Goal: Information Seeking & Learning: Learn about a topic

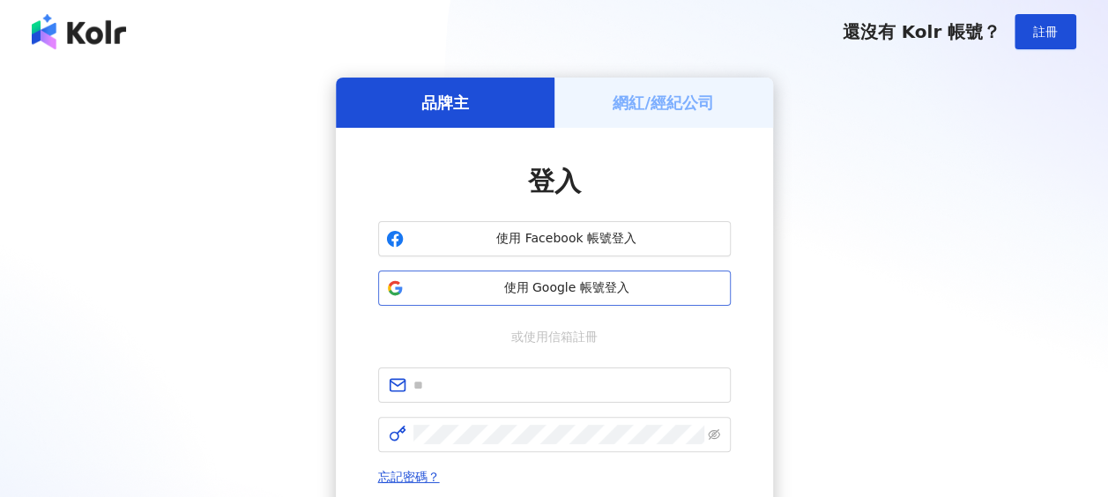
click at [578, 296] on span "使用 Google 帳號登入" at bounding box center [567, 288] width 312 height 18
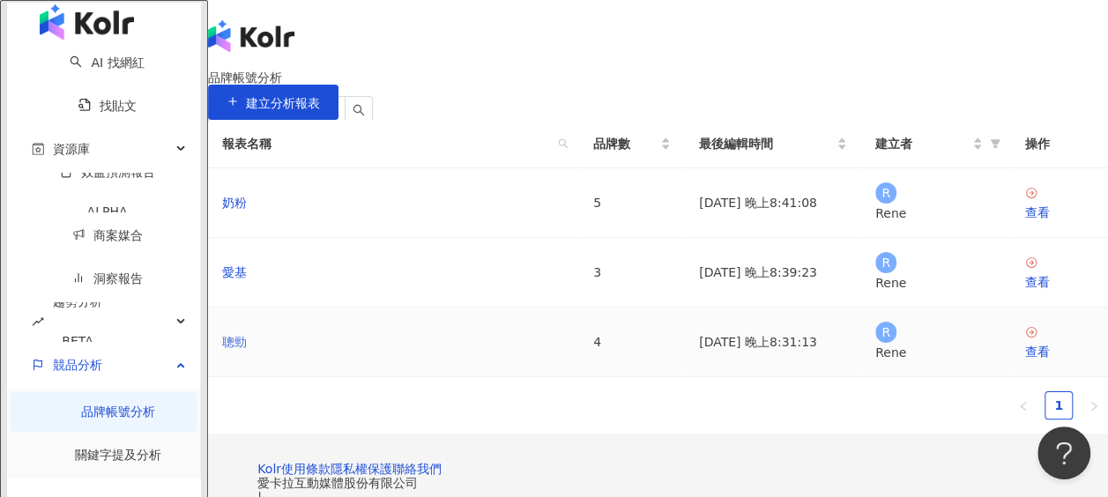
click at [247, 352] on link "聰勁" at bounding box center [234, 341] width 25 height 19
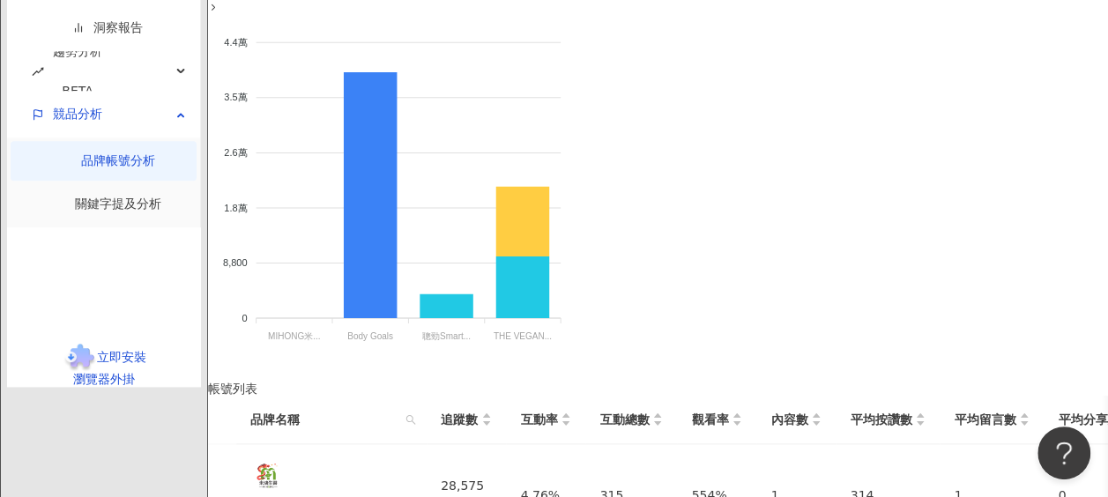
scroll to position [882, 0]
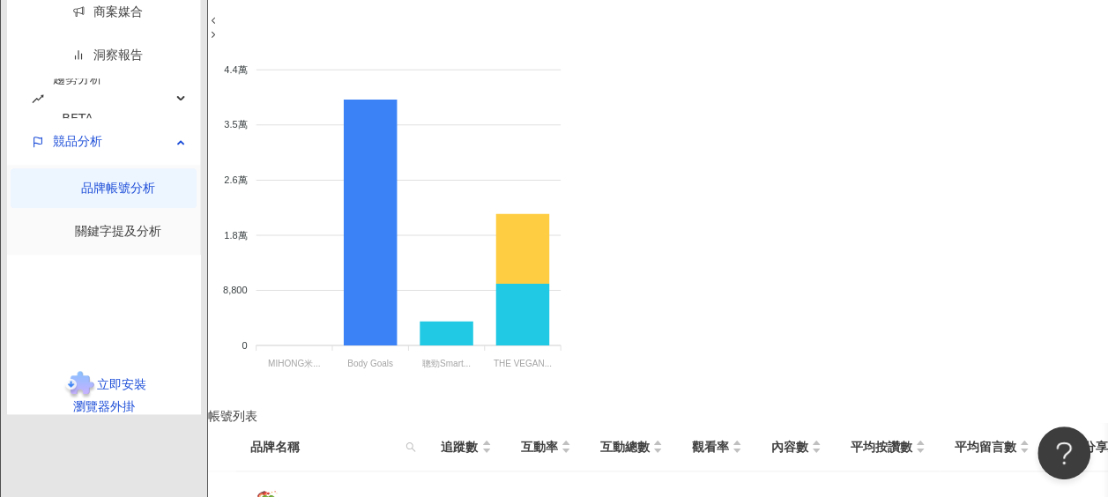
click at [106, 238] on link "關鍵字提及分析" at bounding box center [118, 231] width 86 height 14
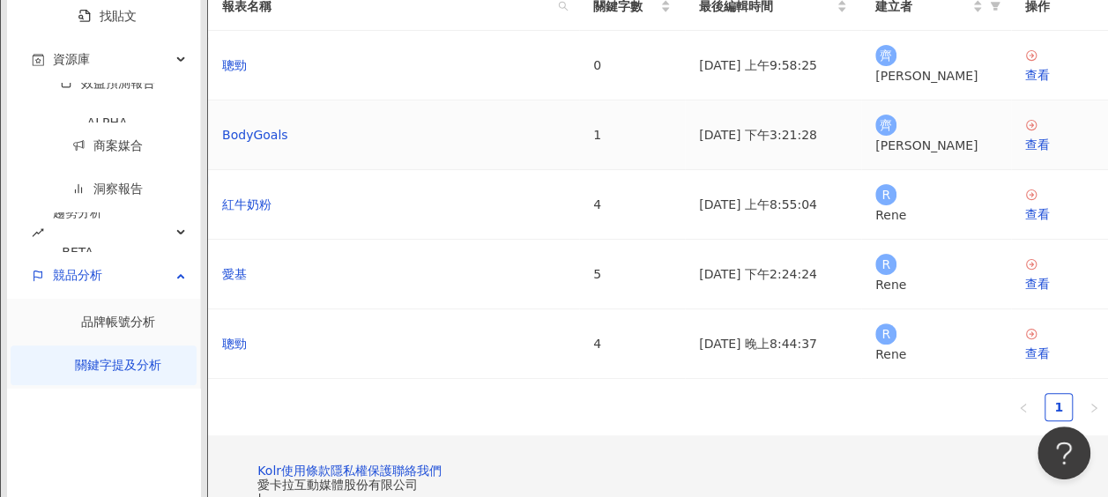
scroll to position [176, 0]
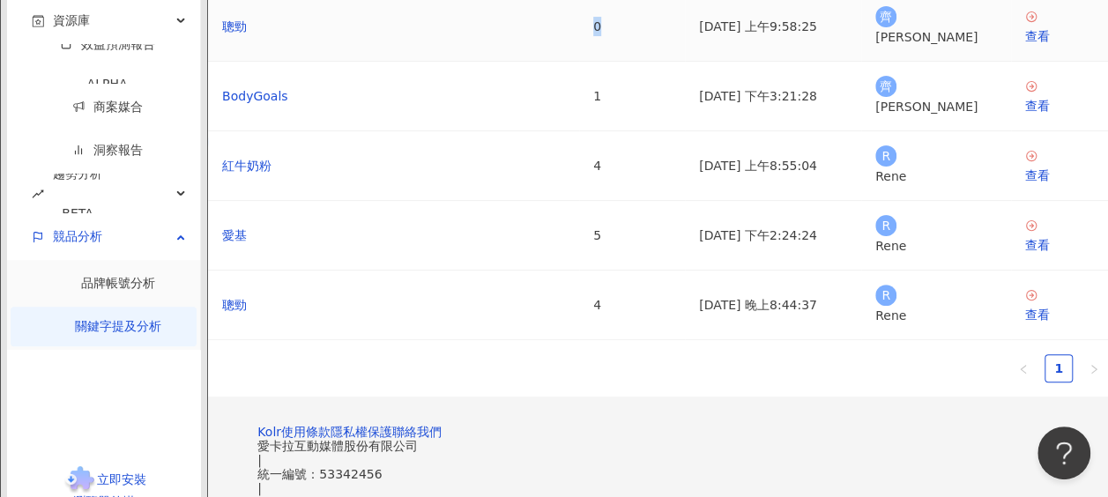
drag, startPoint x: 531, startPoint y: 143, endPoint x: 511, endPoint y: 145, distance: 20.4
click at [579, 62] on td "0" at bounding box center [632, 27] width 106 height 70
drag, startPoint x: 508, startPoint y: 132, endPoint x: 542, endPoint y: 132, distance: 34.4
click at [542, 62] on tr "聰勁 0 2025/4/7 上午9:58:25 齊 齊恩平 查看" at bounding box center [658, 27] width 900 height 70
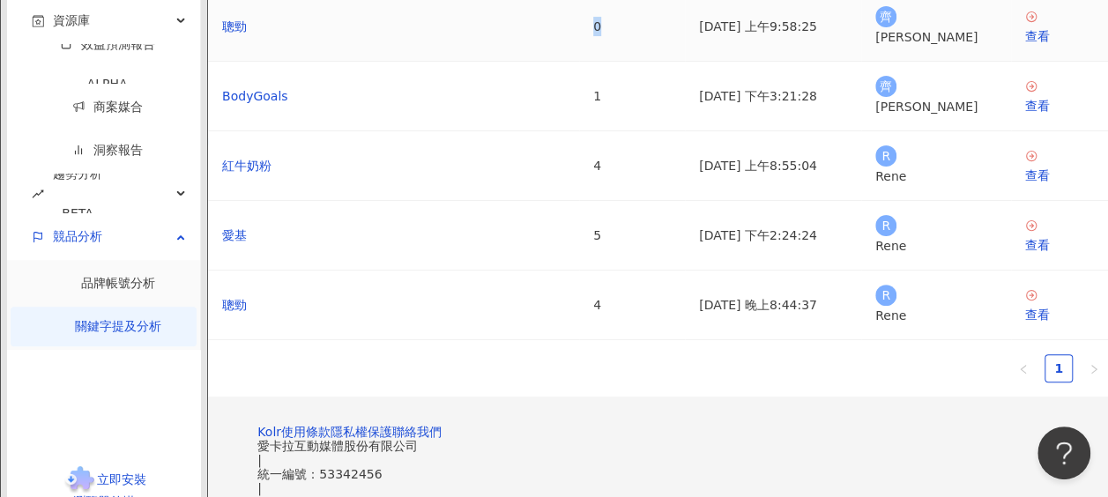
click at [579, 62] on td "0" at bounding box center [632, 27] width 106 height 70
click at [247, 315] on link "聰勁" at bounding box center [234, 304] width 25 height 19
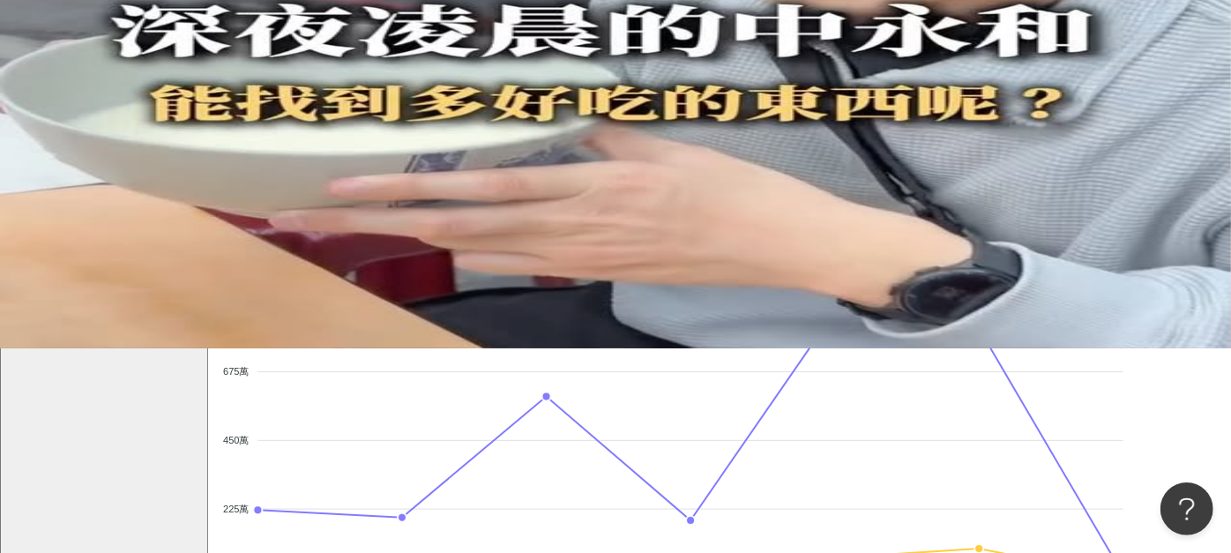
scroll to position [265, 0]
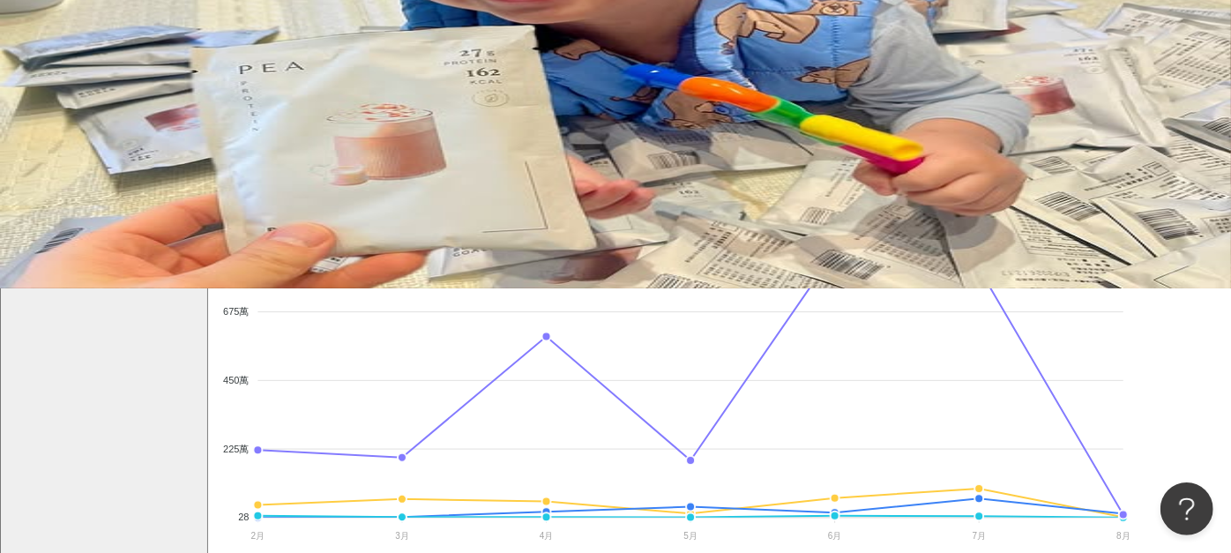
drag, startPoint x: 494, startPoint y: 110, endPoint x: 275, endPoint y: 116, distance: 218.7
click at [275, 116] on div "Instagram 提及內容成效走勢" at bounding box center [719, 123] width 1023 height 14
drag, startPoint x: 275, startPoint y: 116, endPoint x: 617, endPoint y: 87, distance: 343.3
click at [617, 116] on div "Instagram 提及內容成效走勢 觀看各月份的提及內容走勢，點擊節點查看細節 。如選擇單一月份，顯示的是當月至今的數據。(聲量 = 按讚數 + 分享數 +…" at bounding box center [719, 144] width 1023 height 56
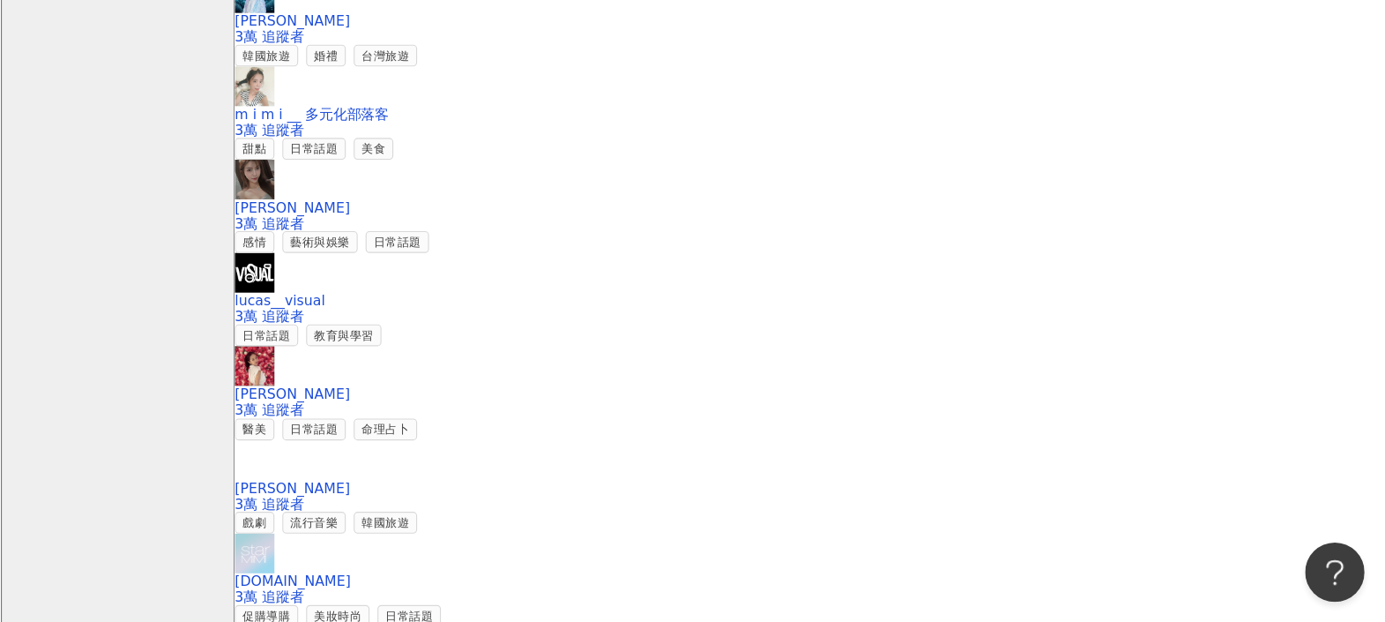
scroll to position [2713, 0]
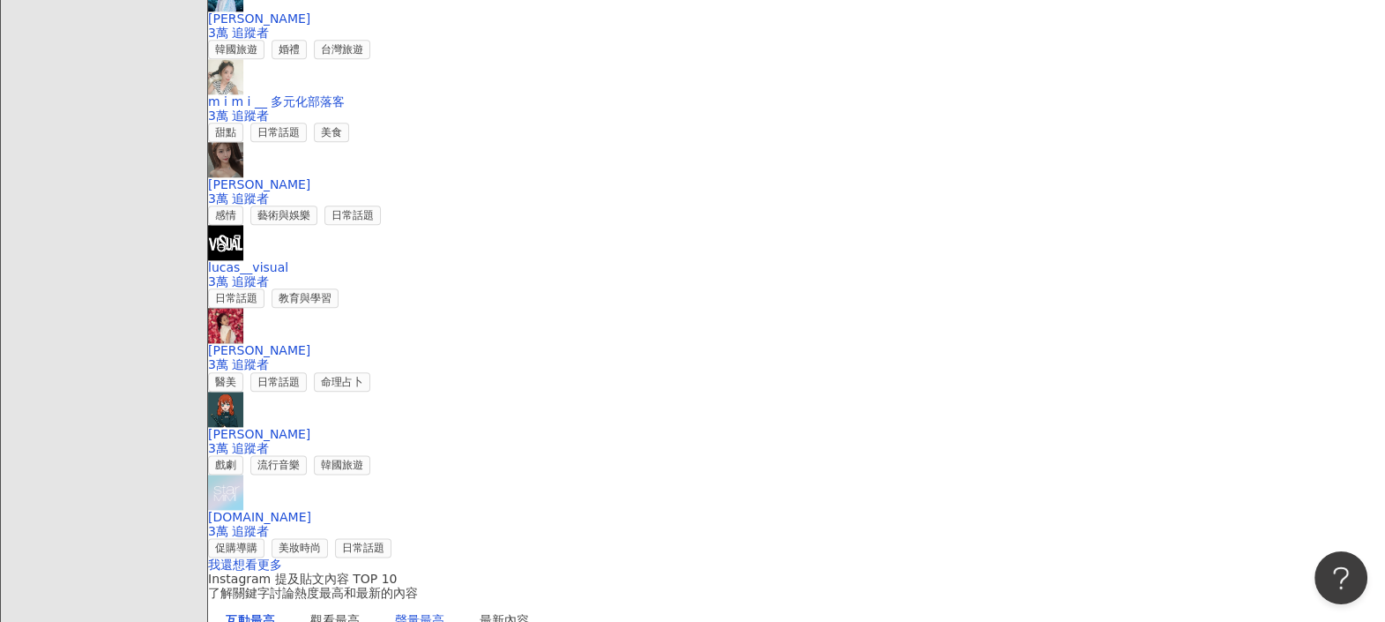
click at [444, 496] on div "聲量最高" at bounding box center [419, 619] width 49 height 19
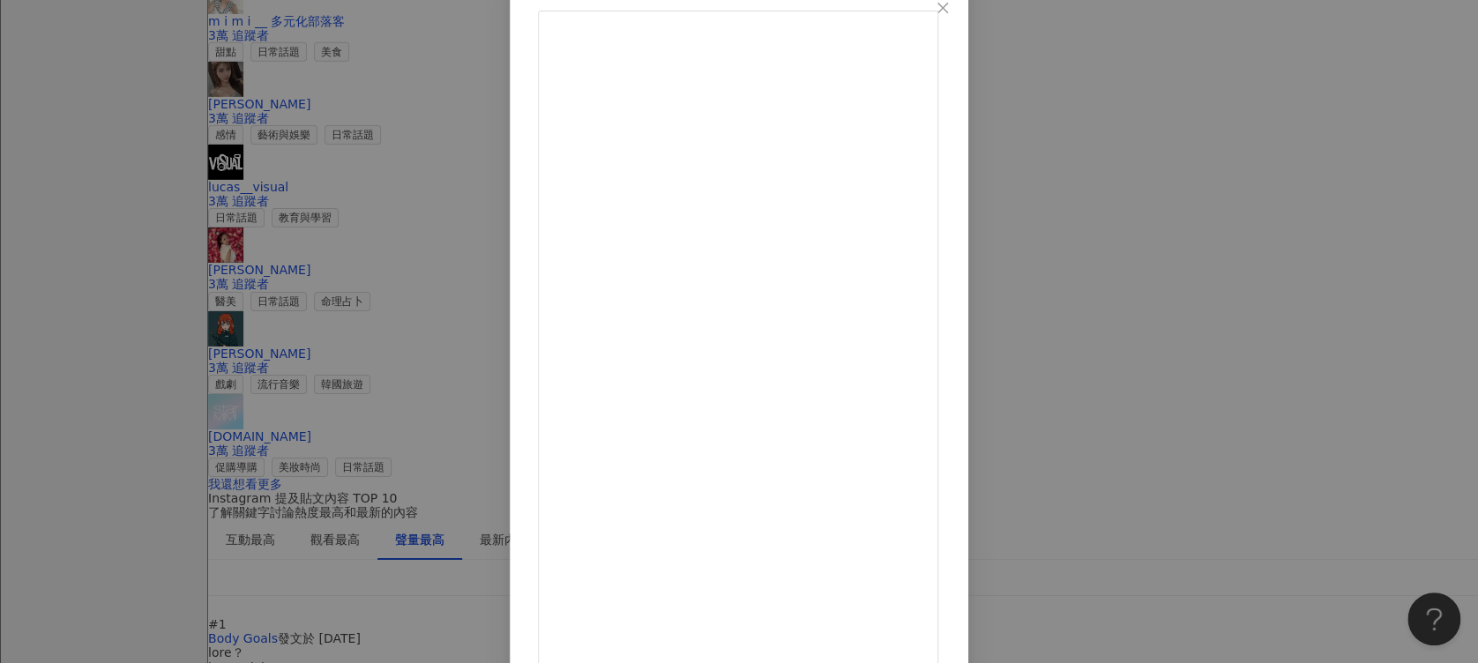
scroll to position [2830, 0]
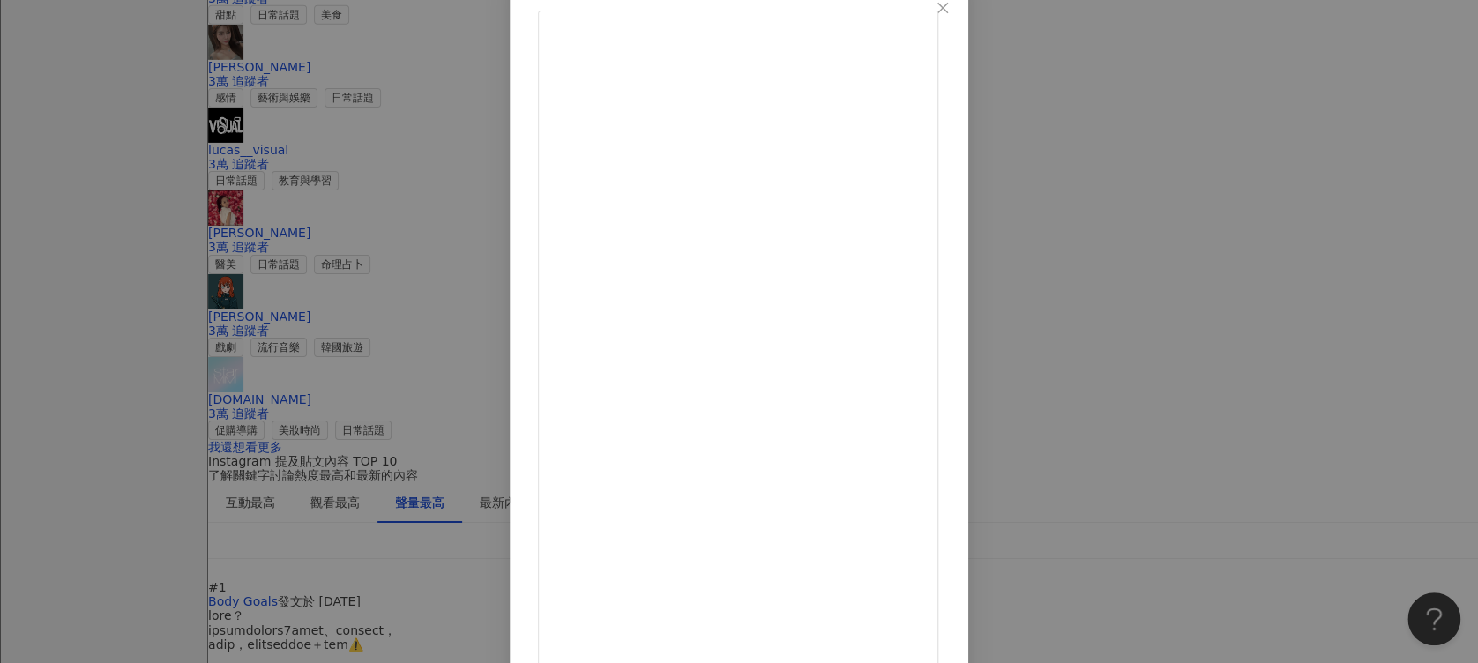
click at [1107, 69] on div "Body Goals 2025/7/3 隱藏 114 576.9萬 查看原始貼文" at bounding box center [739, 331] width 1478 height 663
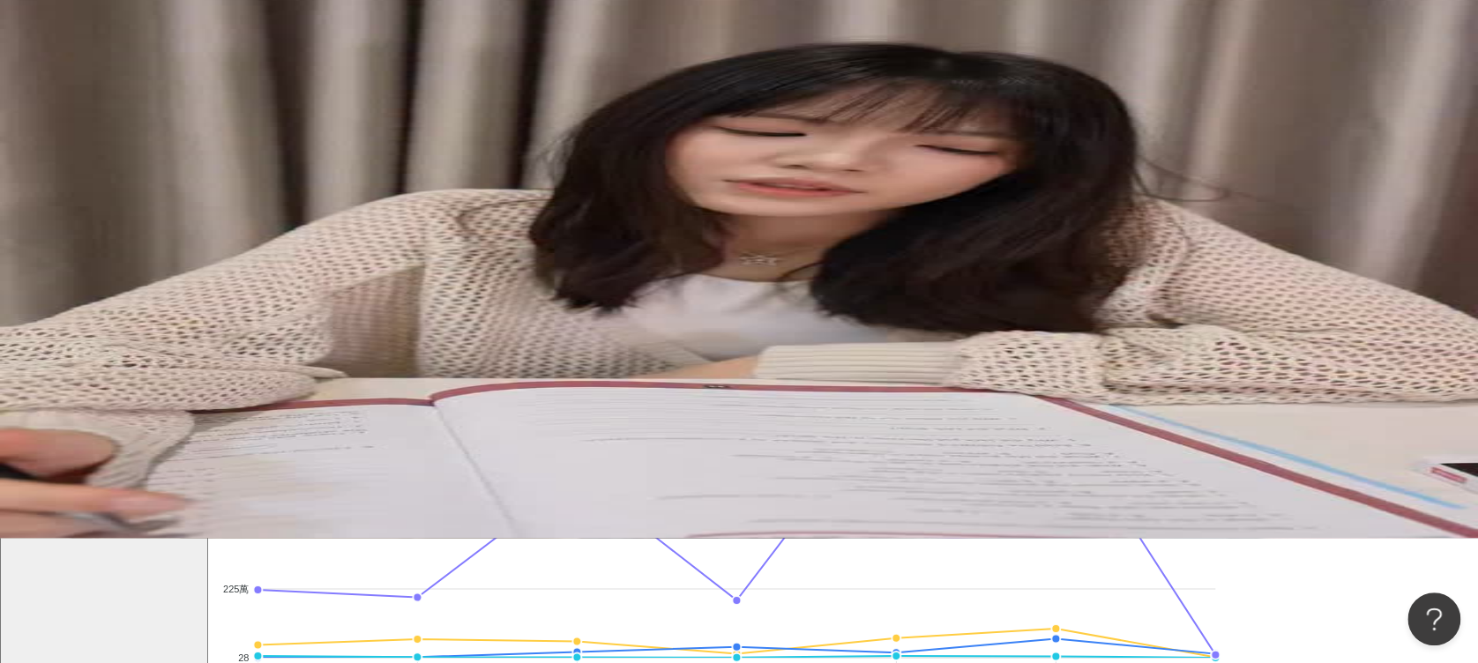
scroll to position [244, 0]
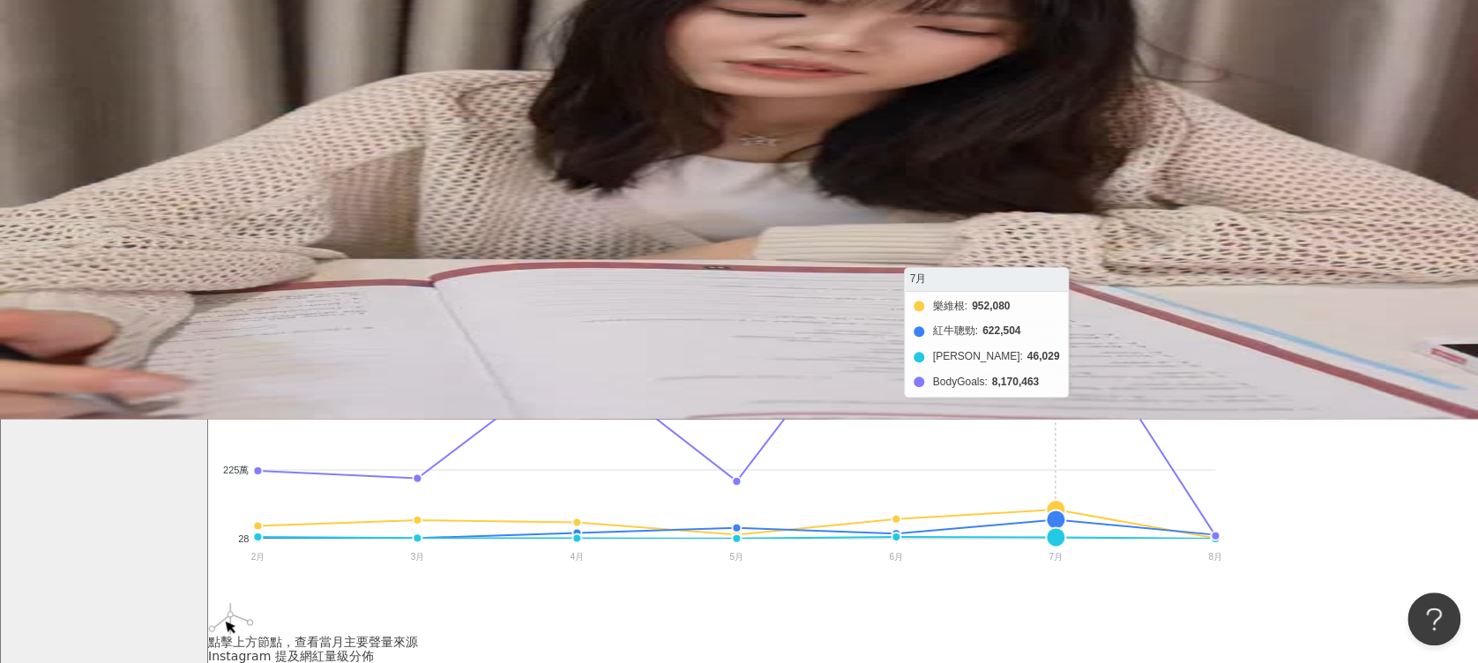
click at [1107, 303] on foreignobject "樂維根 紅牛聰勁 米鴻 BodyGoals" at bounding box center [716, 413] width 1016 height 353
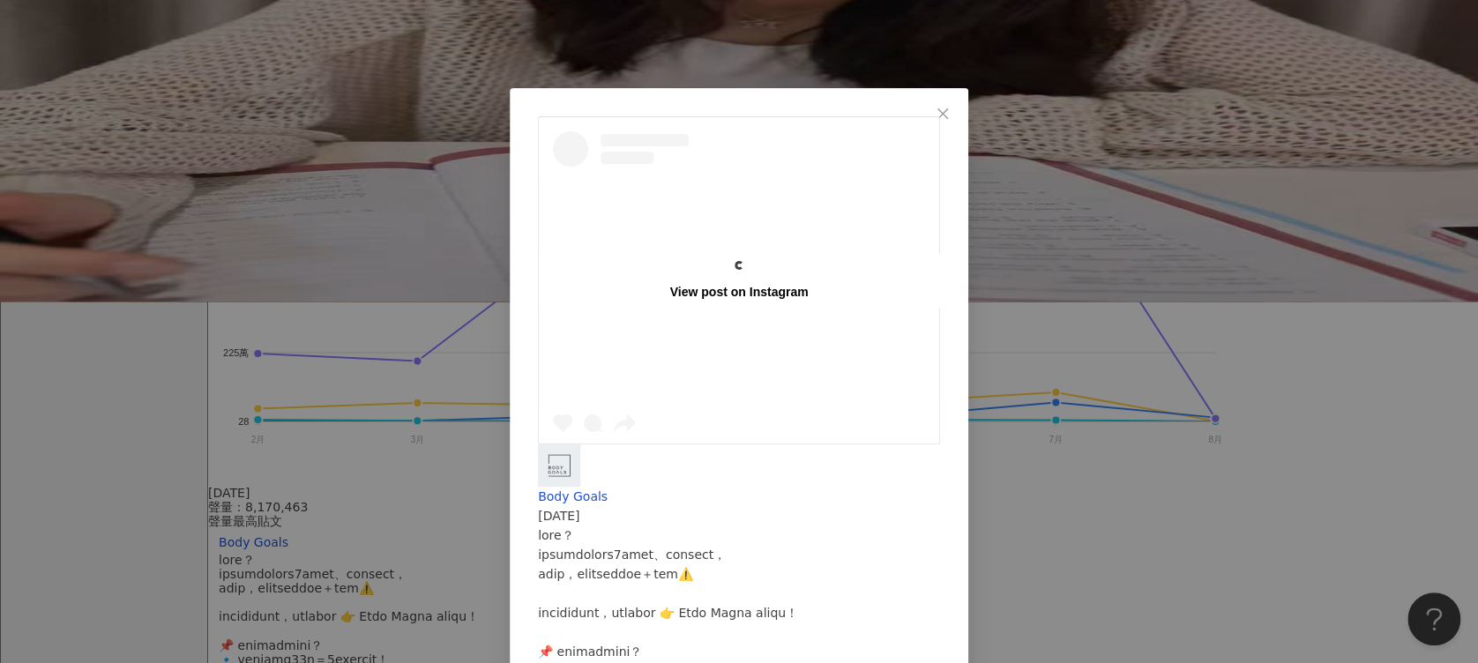
click at [1107, 244] on div "View post on Instagram Body Goals 2025/7/3 隱藏 114 576.9萬 查看原始貼文" at bounding box center [739, 331] width 1478 height 663
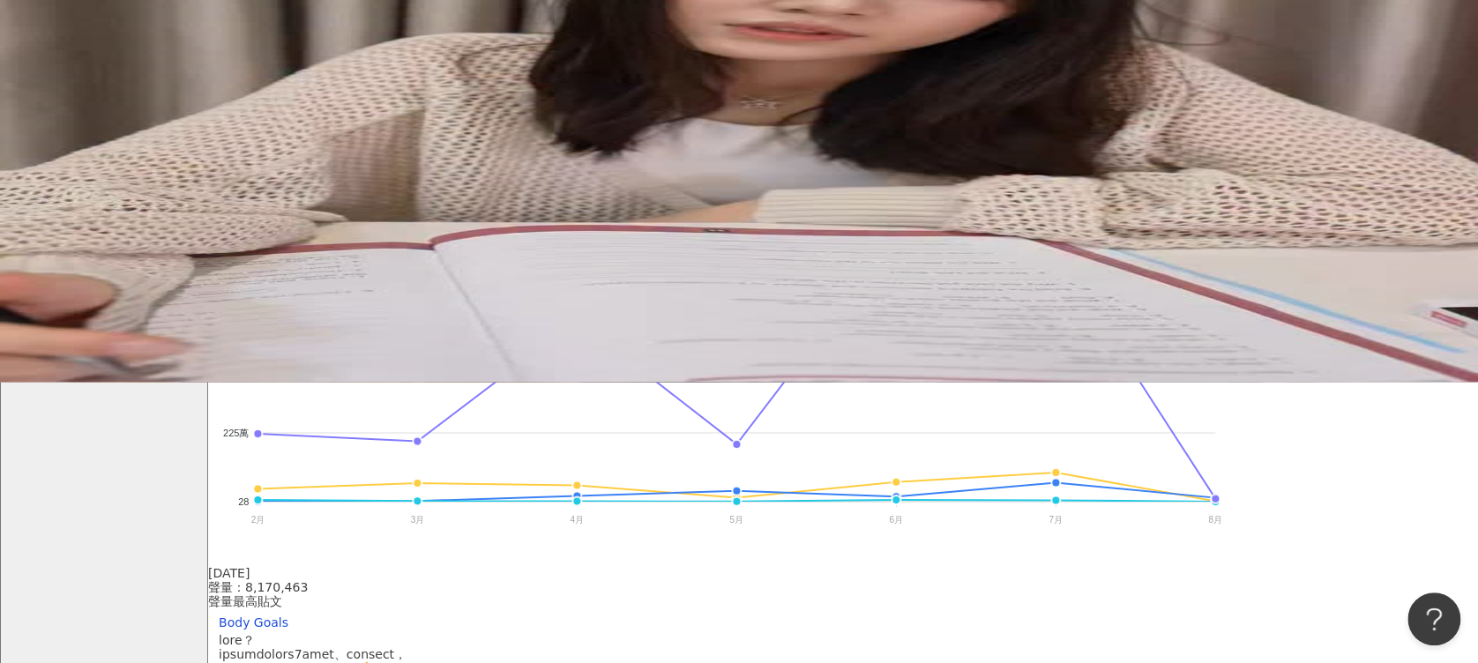
scroll to position [244, 0]
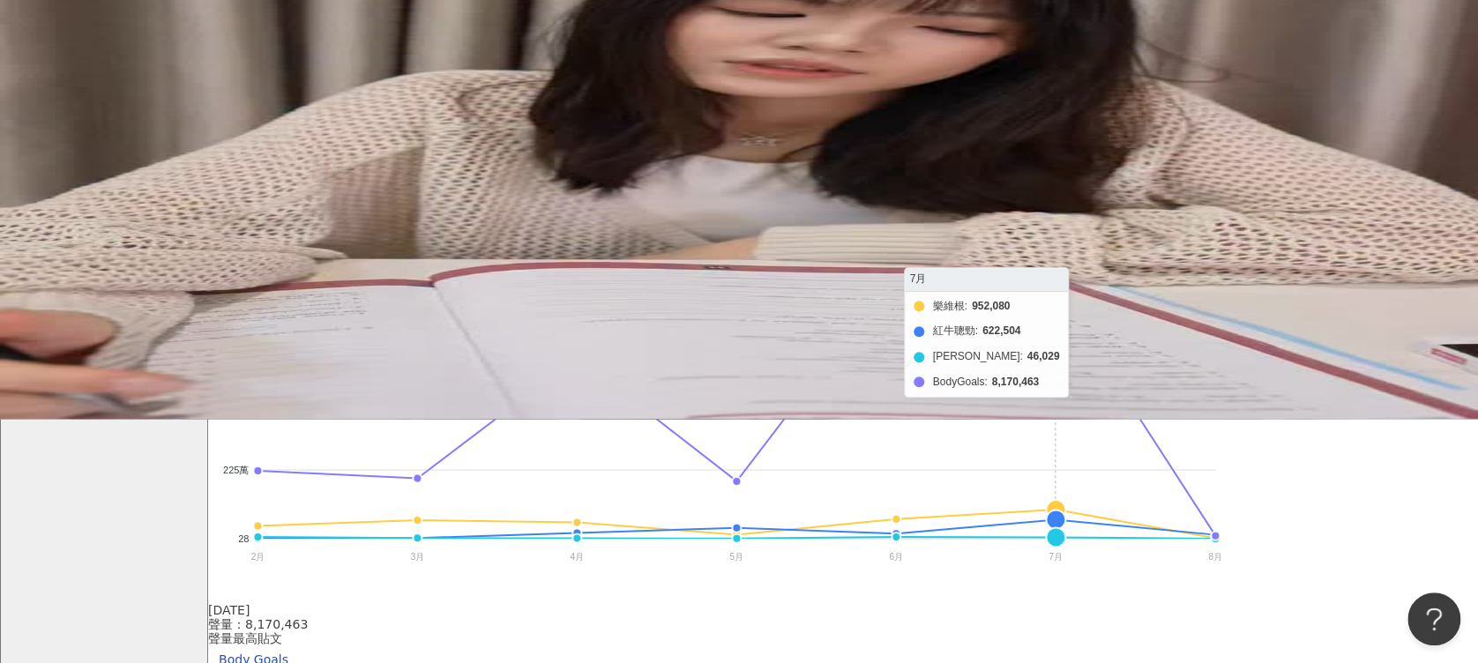
click at [1107, 491] on foreignobject "樂維根 紅牛聰勁 米鴻 BodyGoals" at bounding box center [716, 413] width 1016 height 353
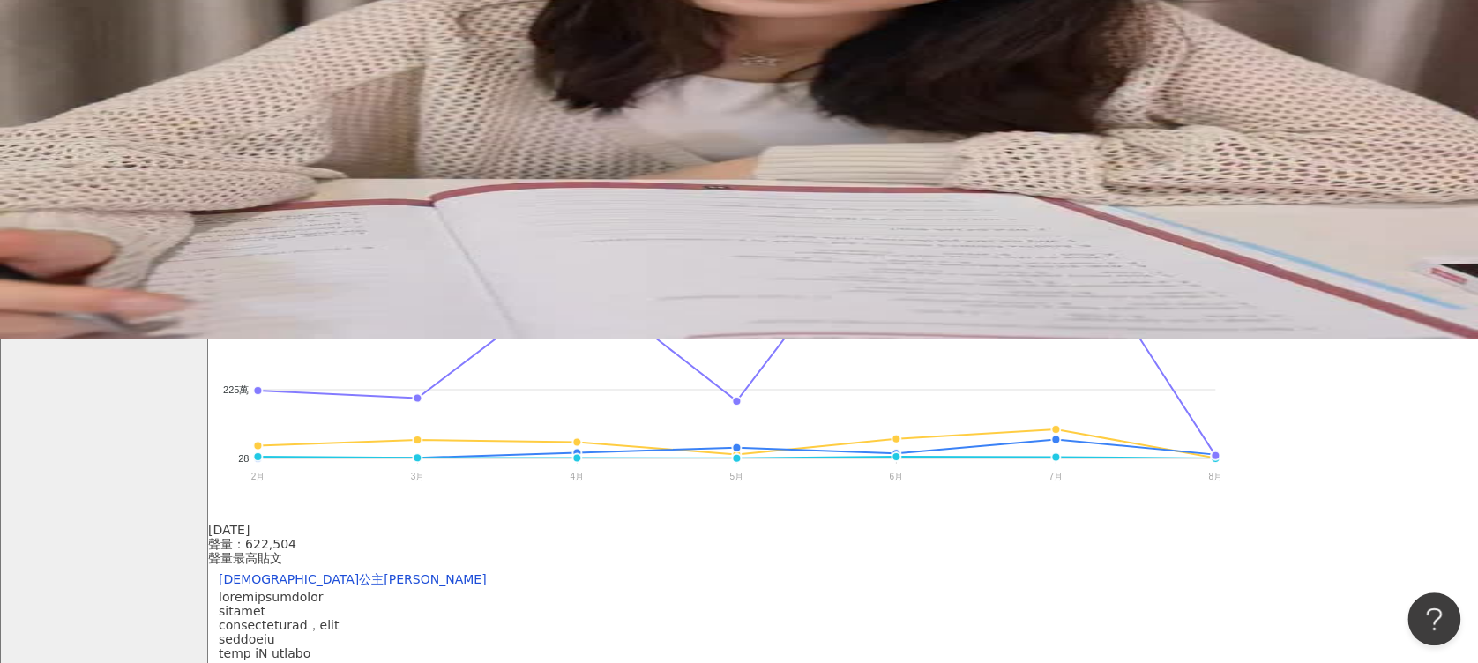
scroll to position [361, 0]
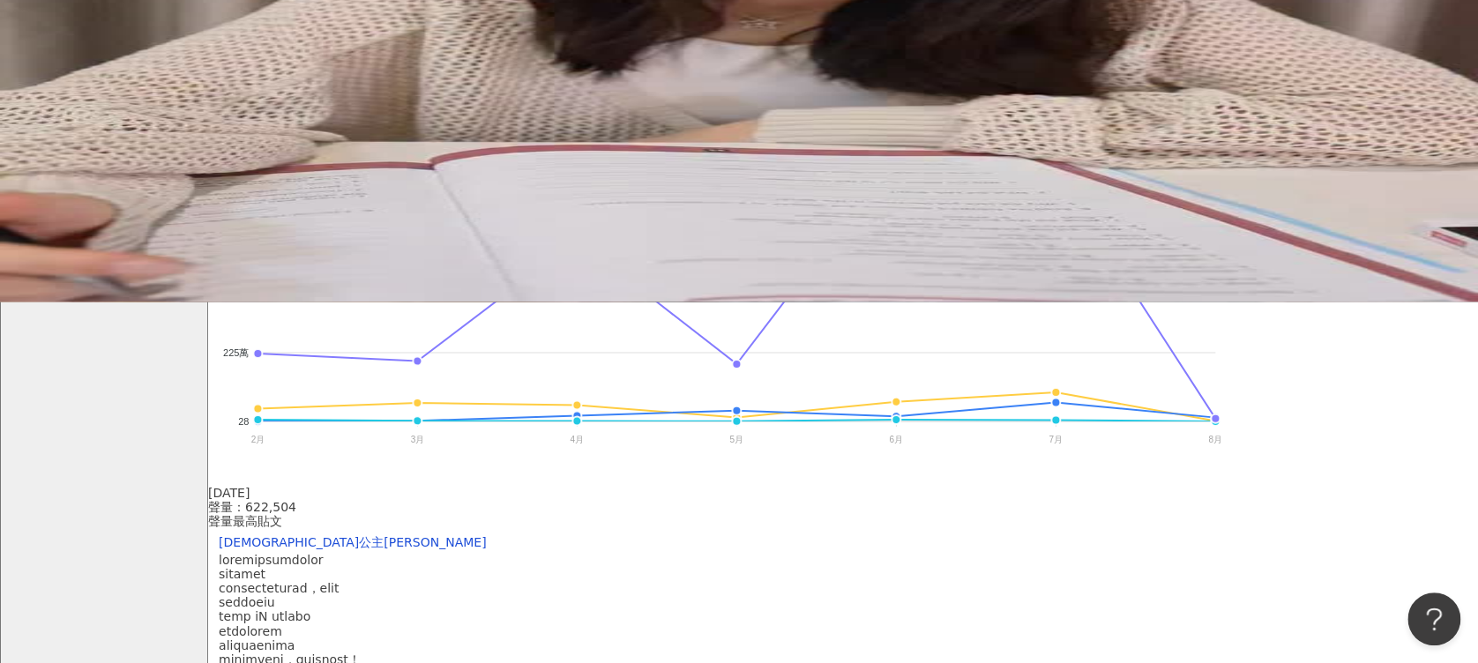
click at [547, 496] on div "噶瑪蘭公主愷蘿" at bounding box center [383, 542] width 328 height 14
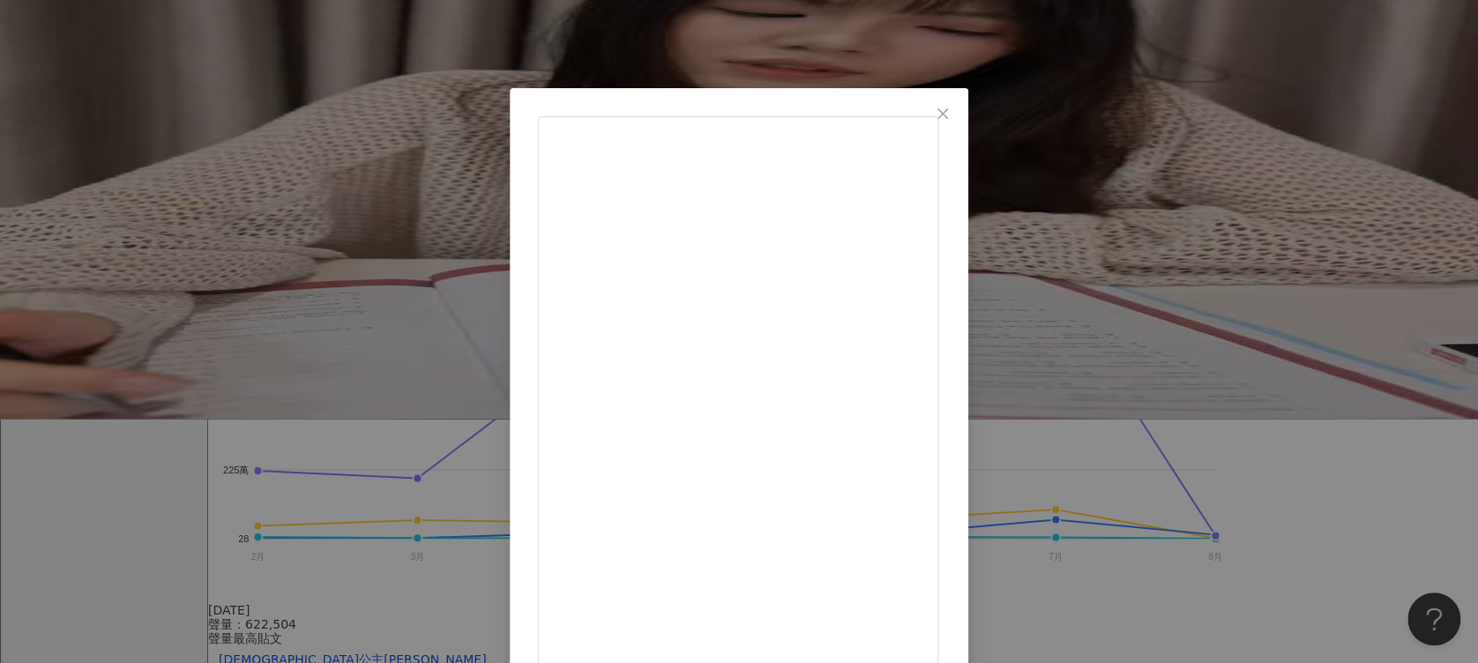
scroll to position [117, 0]
click at [1107, 347] on div "噶瑪蘭公主愷蘿 2025/7/24 隱藏 145 6.2萬 查看原始貼文" at bounding box center [739, 331] width 1478 height 663
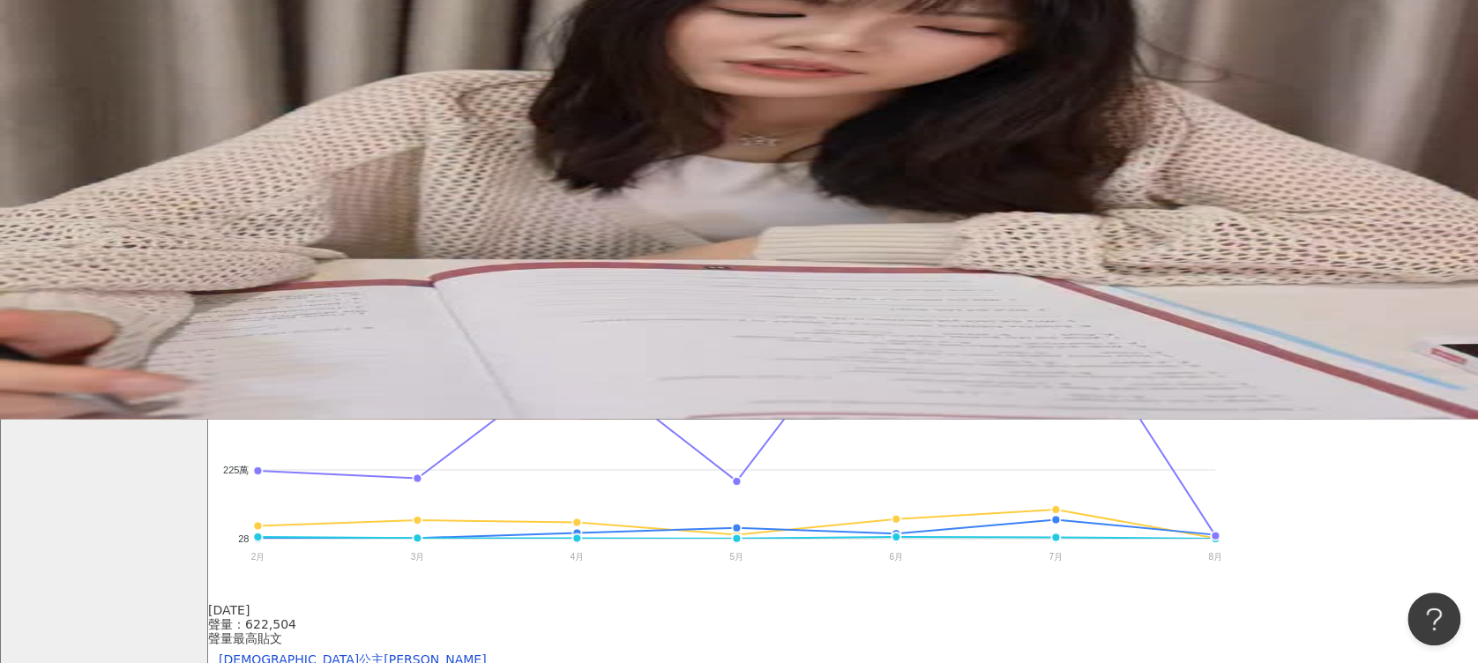
drag, startPoint x: 614, startPoint y: 66, endPoint x: 596, endPoint y: 79, distance: 22.0
click at [413, 27] on div at bounding box center [398, 20] width 28 height 14
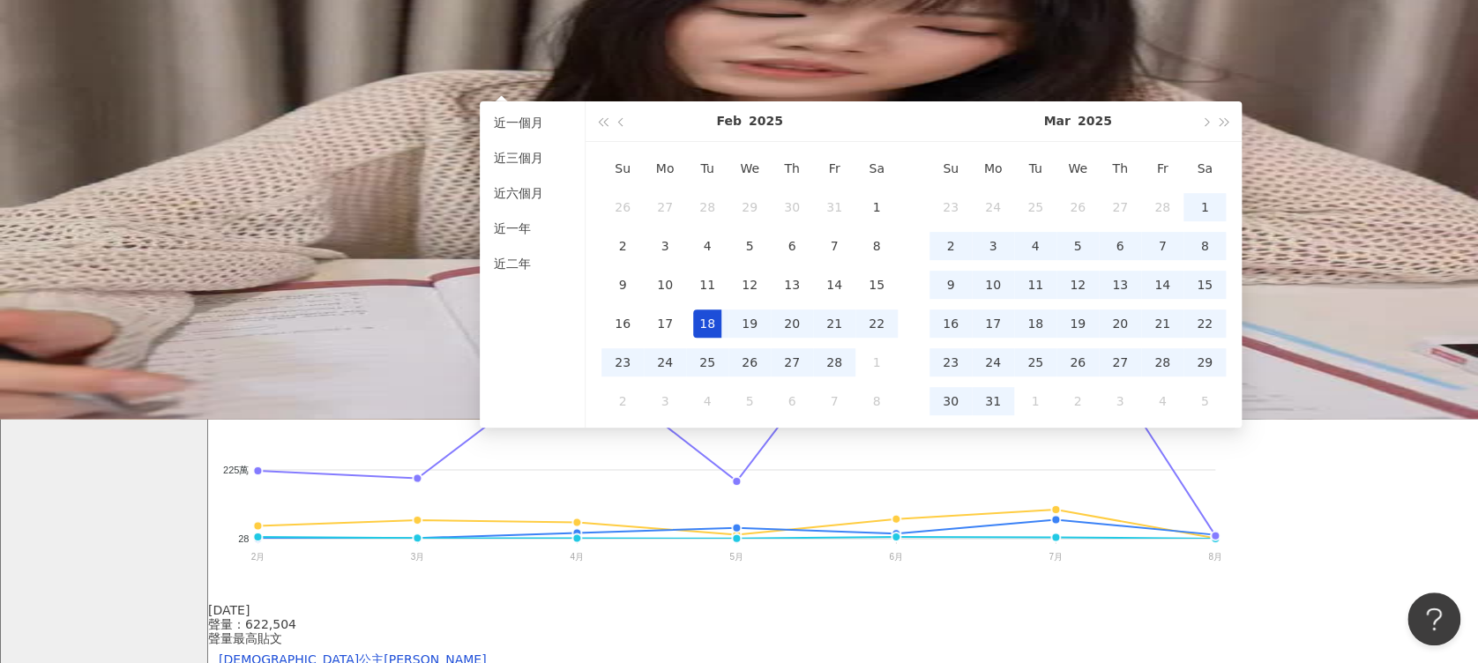
click at [384, 30] on input "**********" at bounding box center [347, 20] width 74 height 19
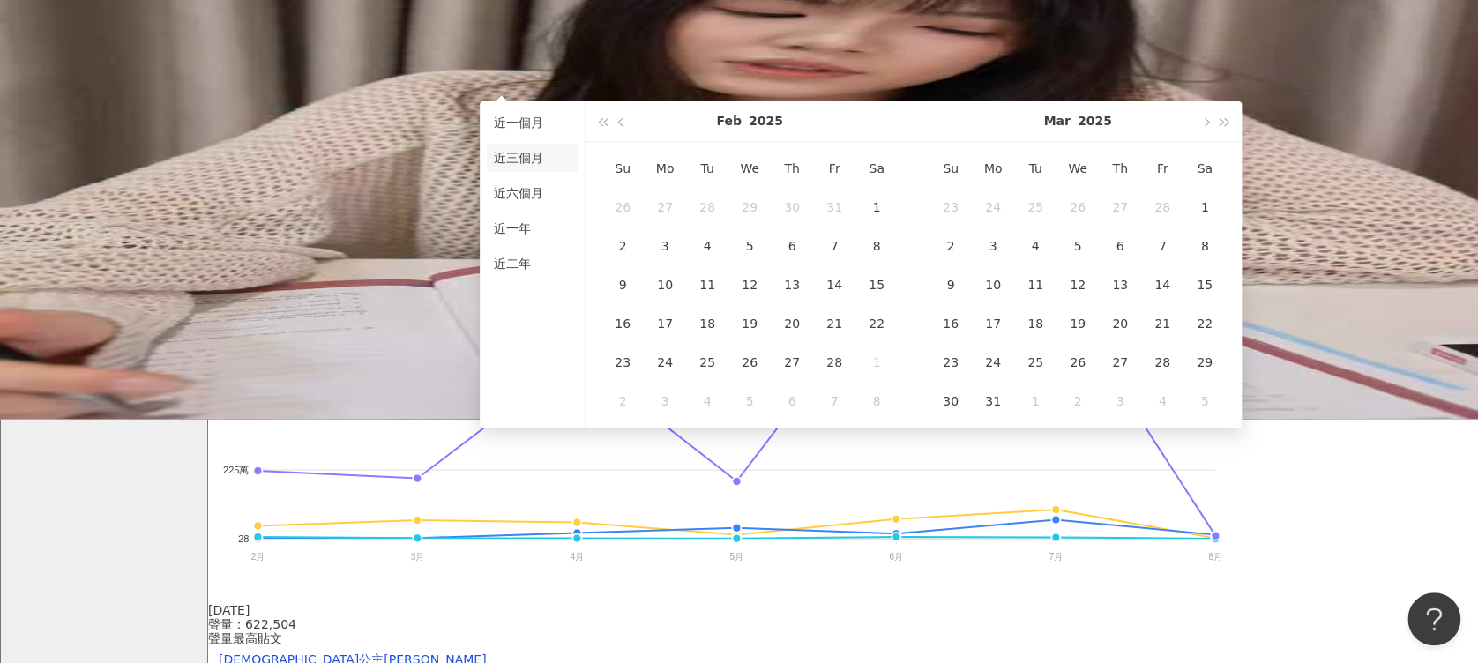
click at [546, 158] on li "近三個月" at bounding box center [532, 158] width 91 height 28
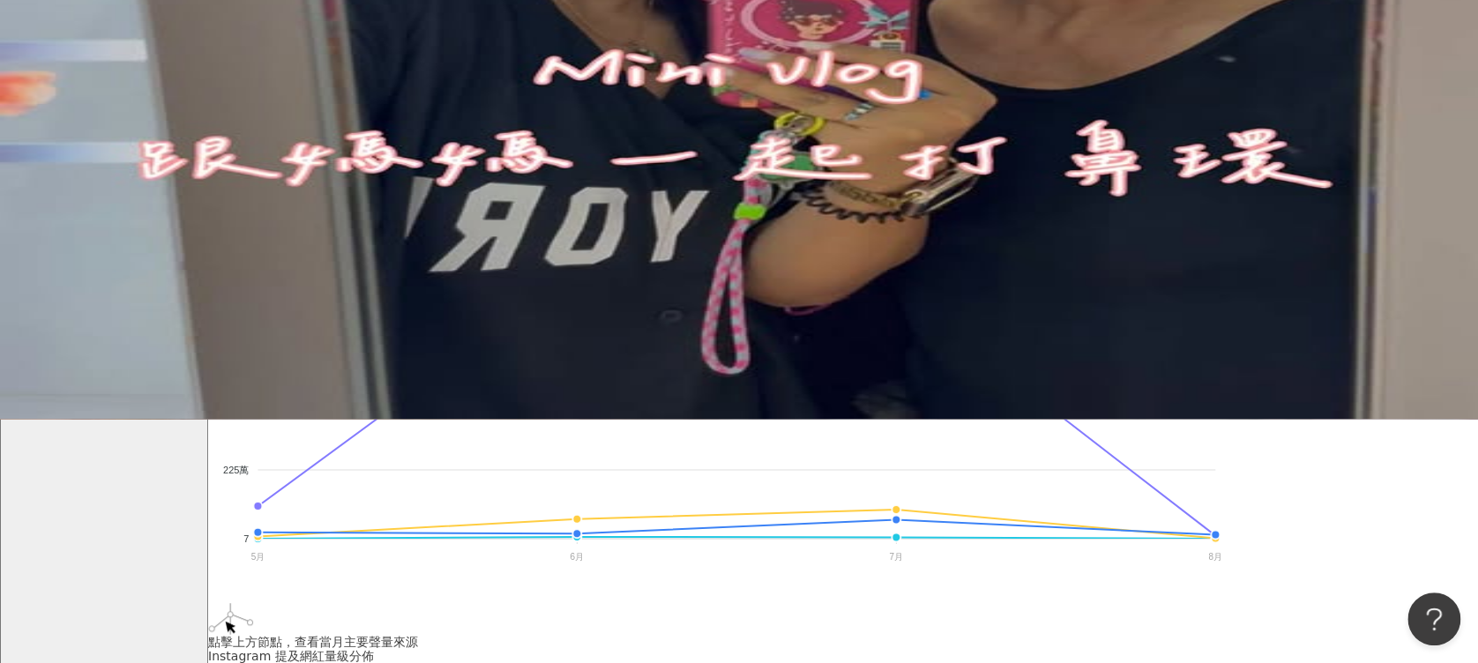
click at [384, 30] on input "**********" at bounding box center [347, 20] width 74 height 19
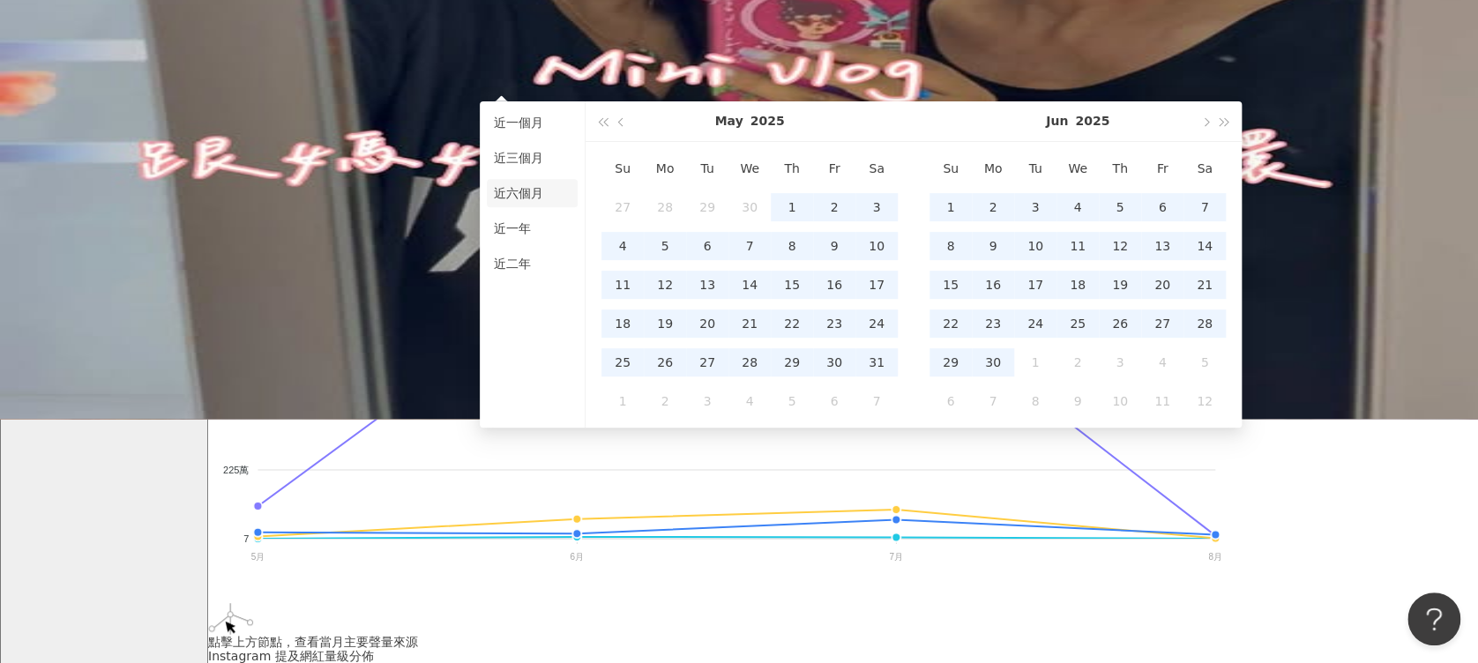
click at [534, 200] on li "近六個月" at bounding box center [532, 193] width 91 height 28
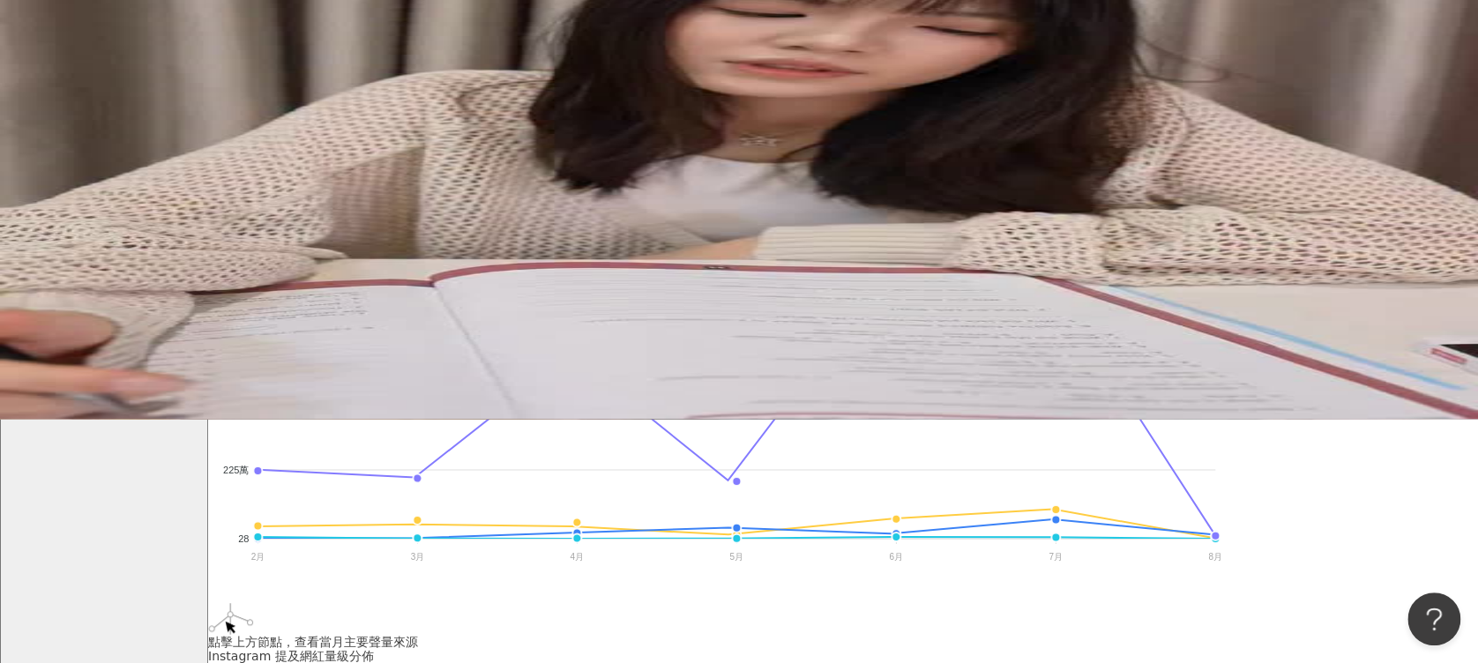
click at [510, 34] on div "**********" at bounding box center [406, 20] width 206 height 28
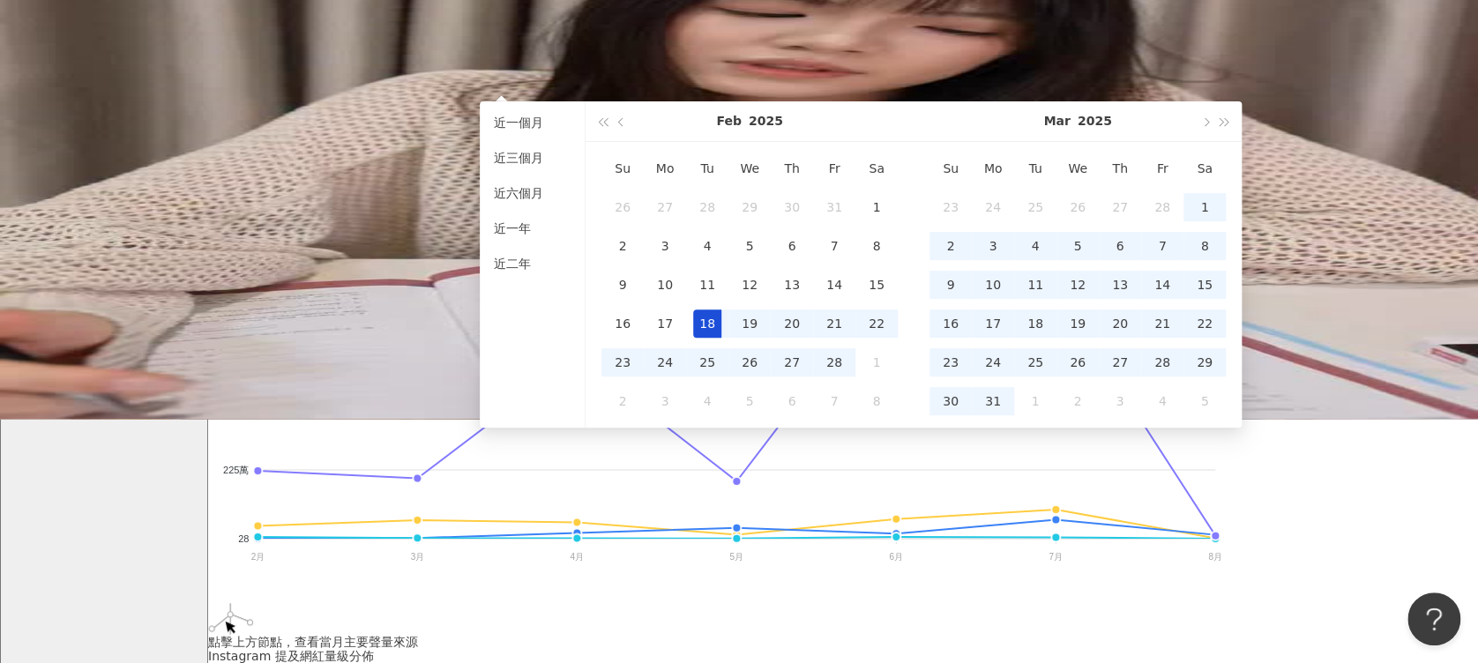
type input "**********"
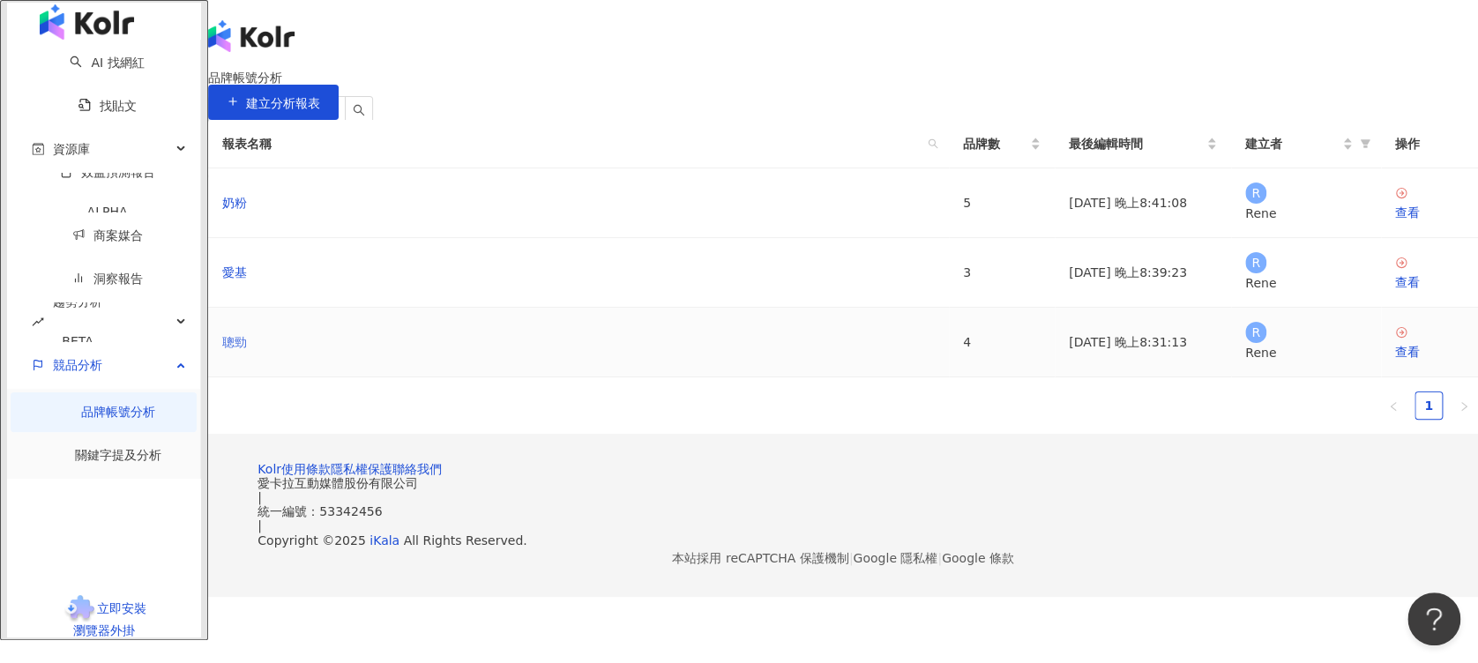
click at [247, 352] on link "聰勁" at bounding box center [234, 341] width 25 height 19
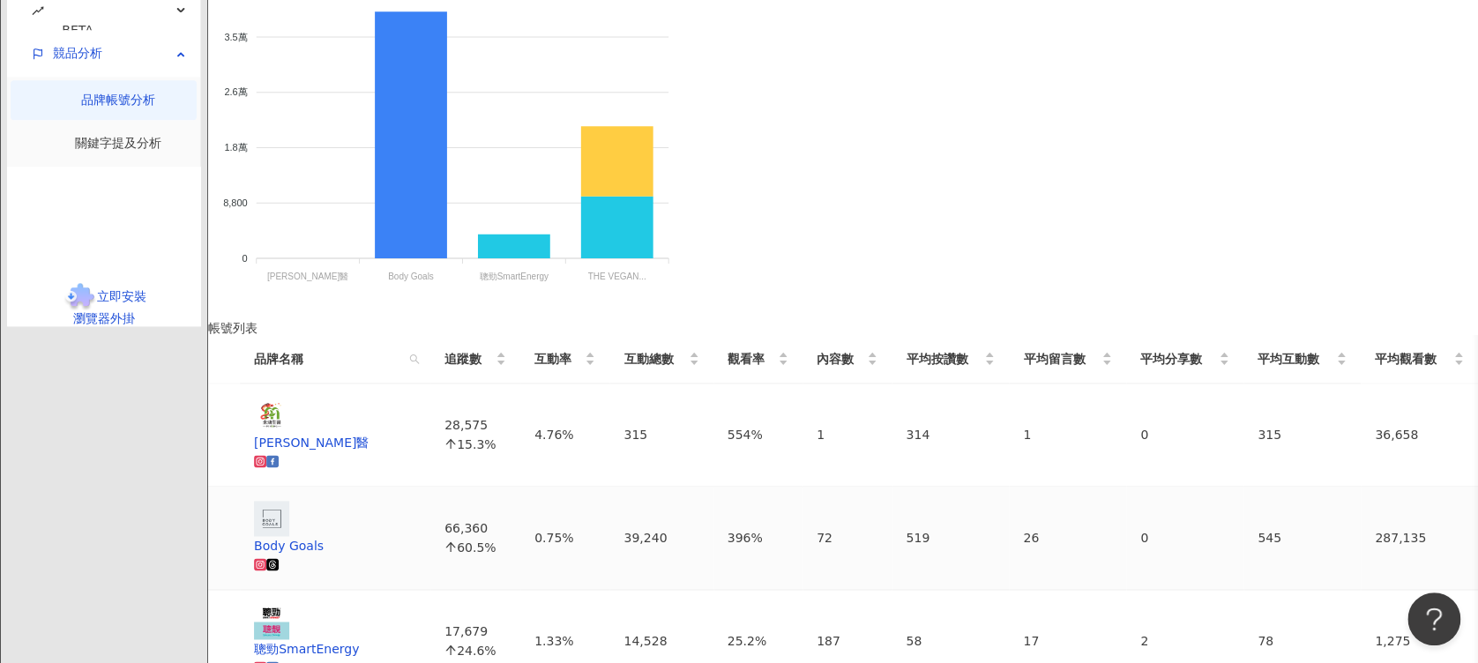
scroll to position [734, 0]
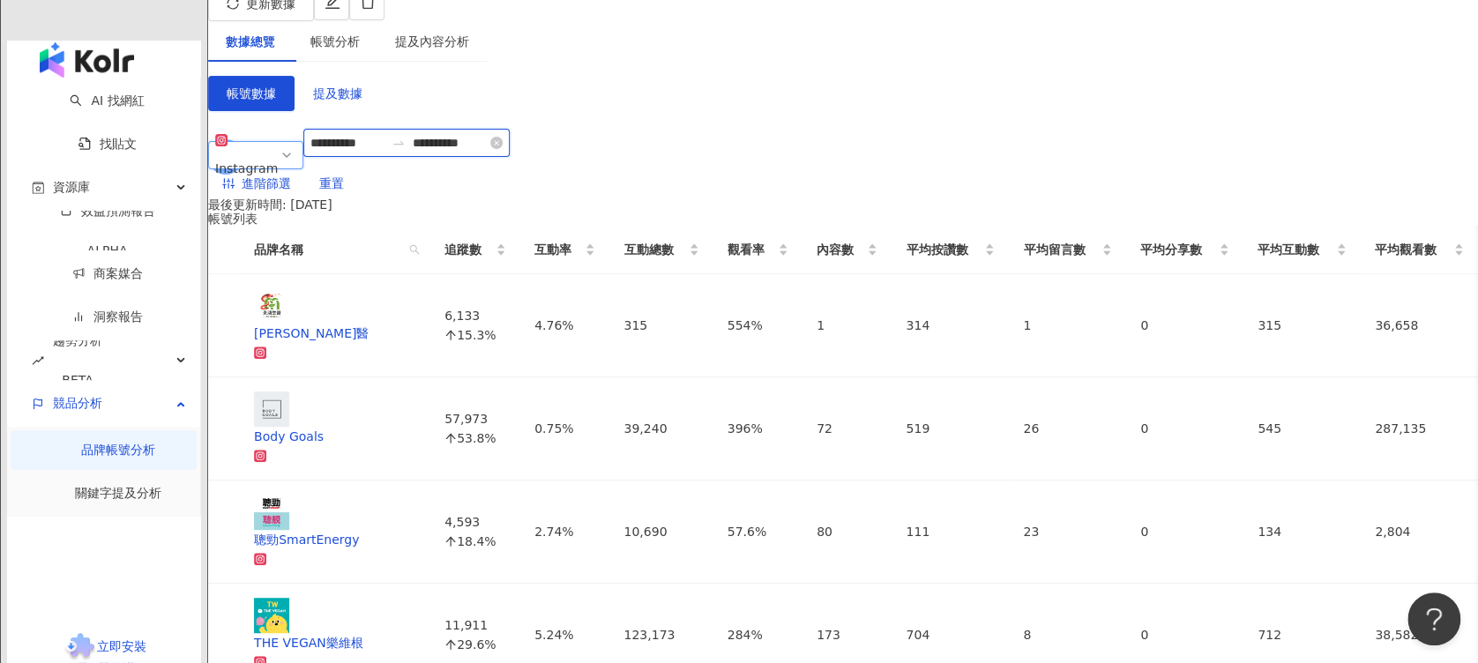
click at [384, 150] on input "**********" at bounding box center [347, 142] width 74 height 19
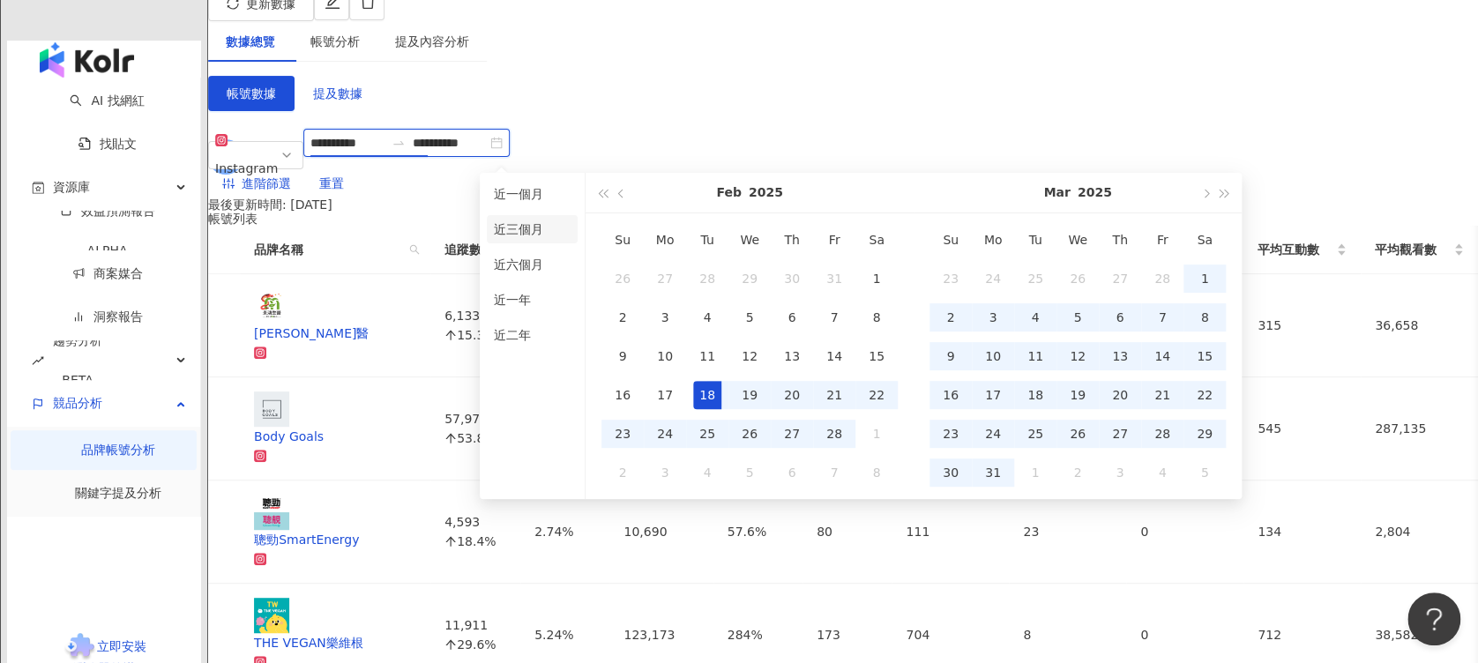
type input "**********"
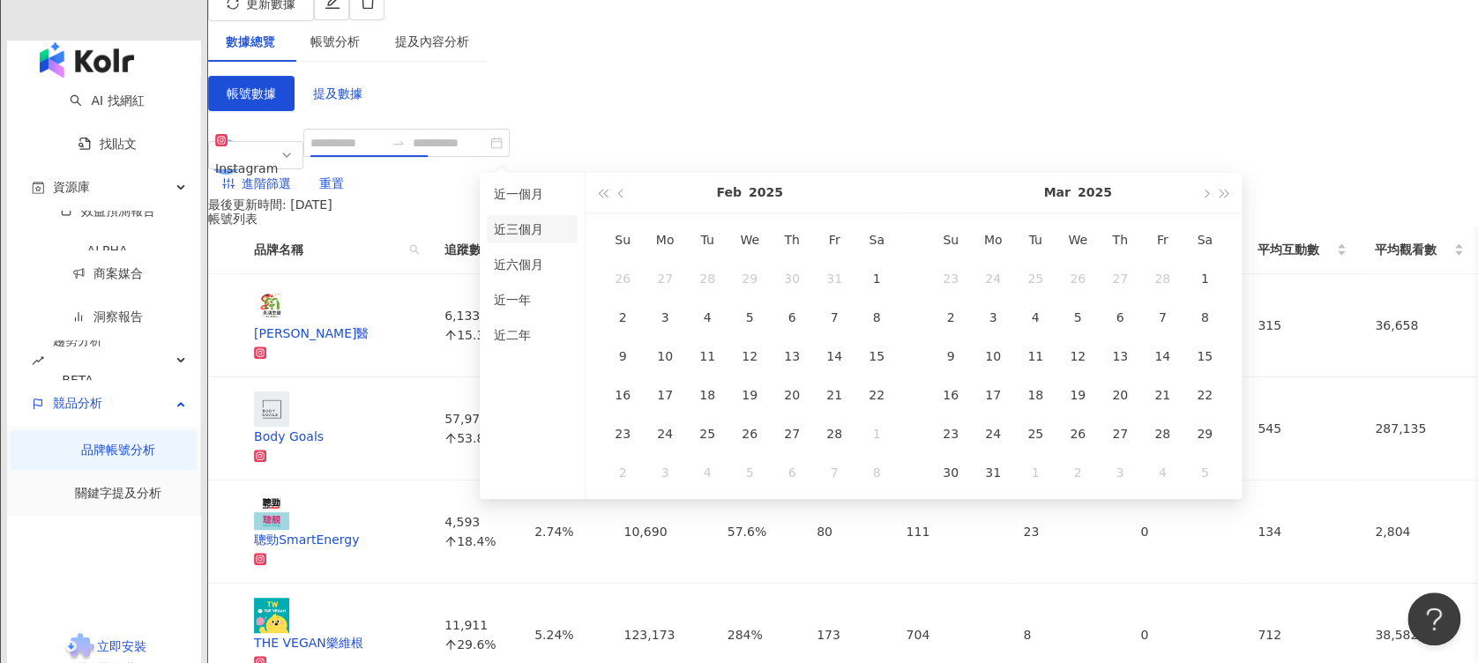
click at [535, 232] on li "近三個月" at bounding box center [532, 229] width 91 height 28
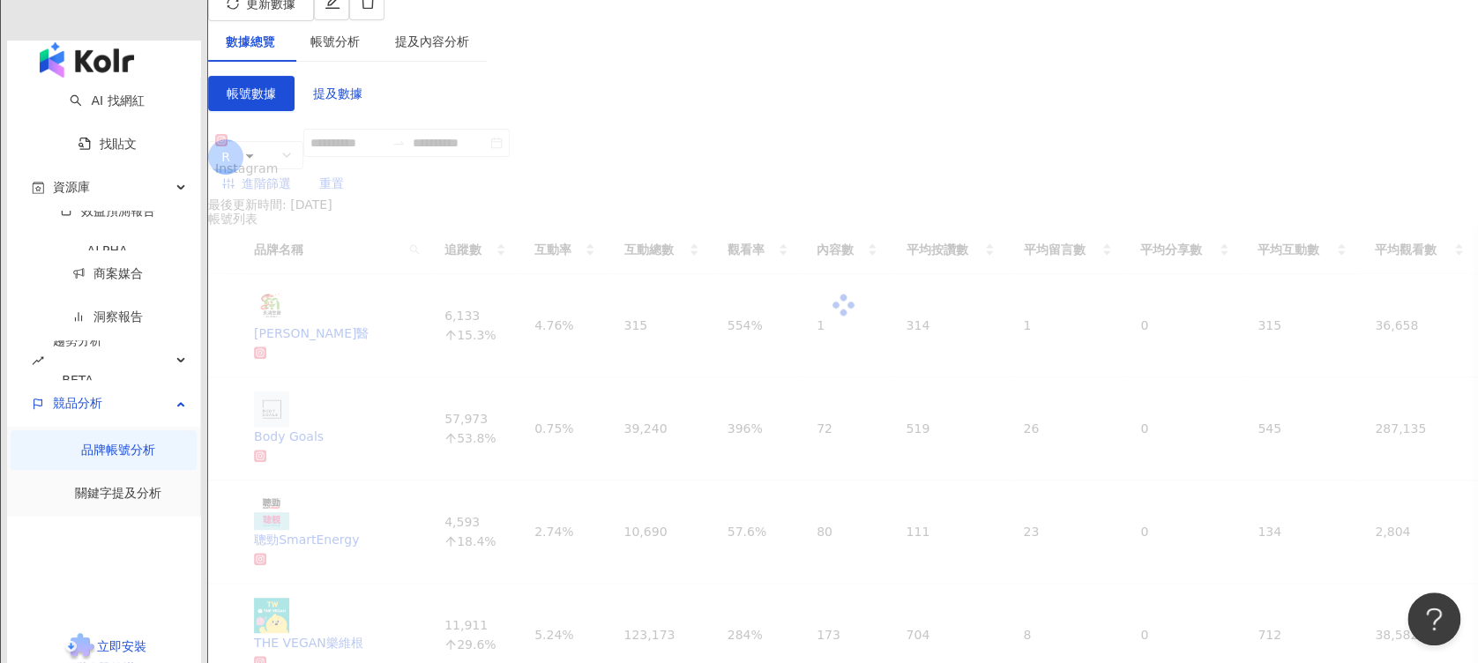
click at [968, 85] on div "**********" at bounding box center [843, 395] width 1270 height 639
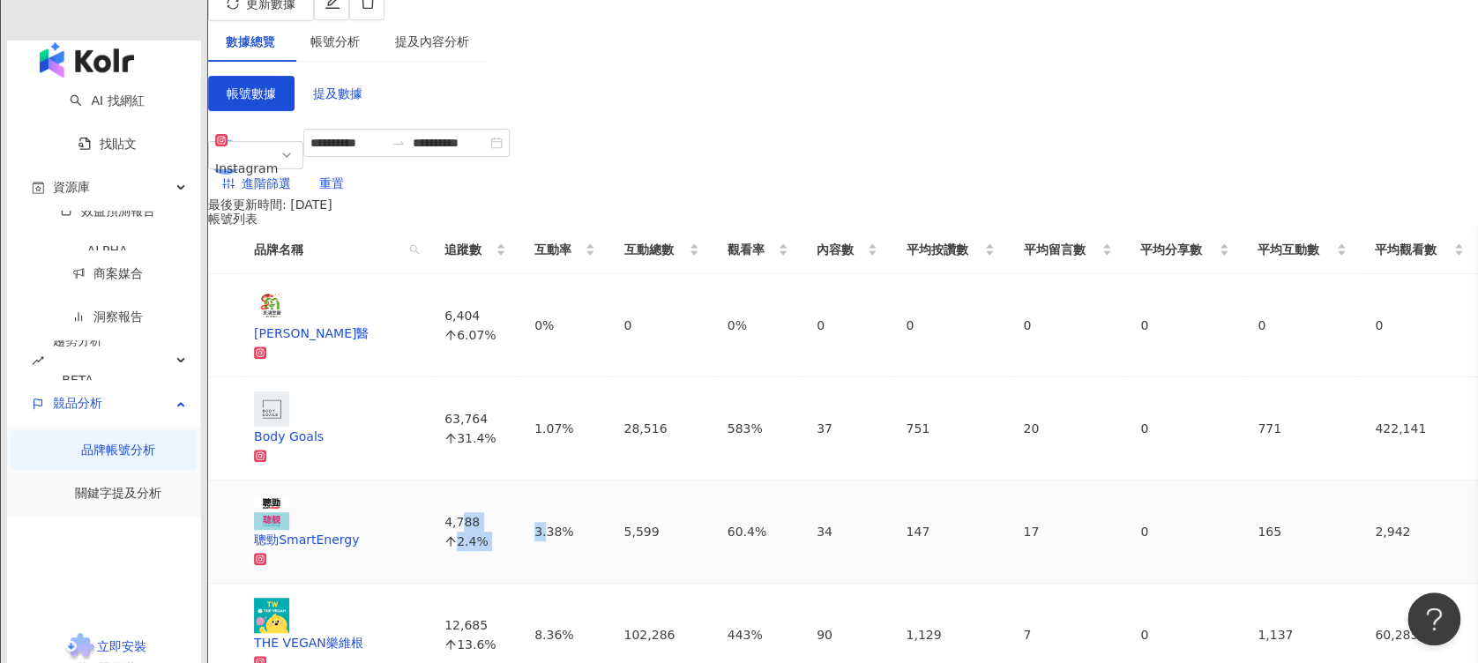
drag, startPoint x: 591, startPoint y: 475, endPoint x: 697, endPoint y: 476, distance: 106.7
click at [697, 481] on tr "聰勁SmartEnergy 4,788 2.4% 3.38% 5,599 60.4% 34 147 17 0 165 2,942" at bounding box center [843, 532] width 1270 height 103
drag, startPoint x: 697, startPoint y: 476, endPoint x: 831, endPoint y: 496, distance: 135.5
click at [712, 496] on td "5,599" at bounding box center [660, 532] width 103 height 103
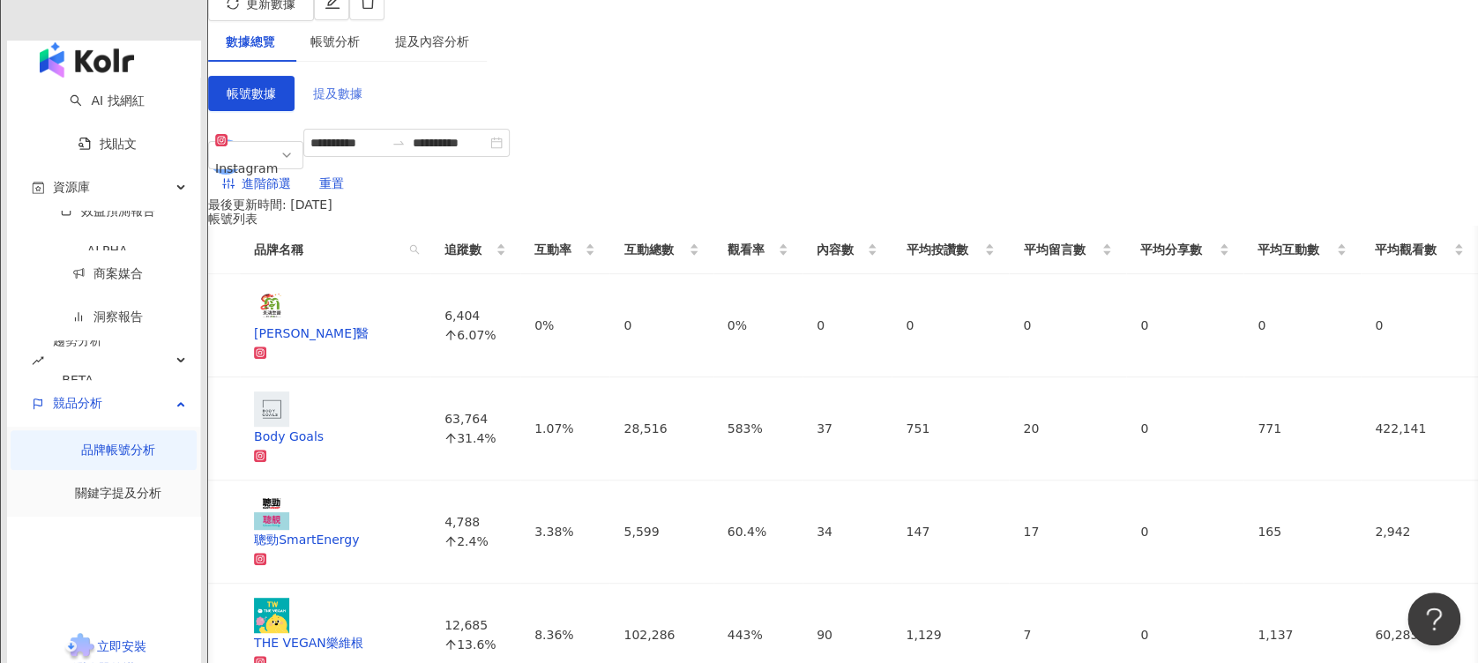
click at [362, 86] on span "提及數據" at bounding box center [337, 93] width 49 height 14
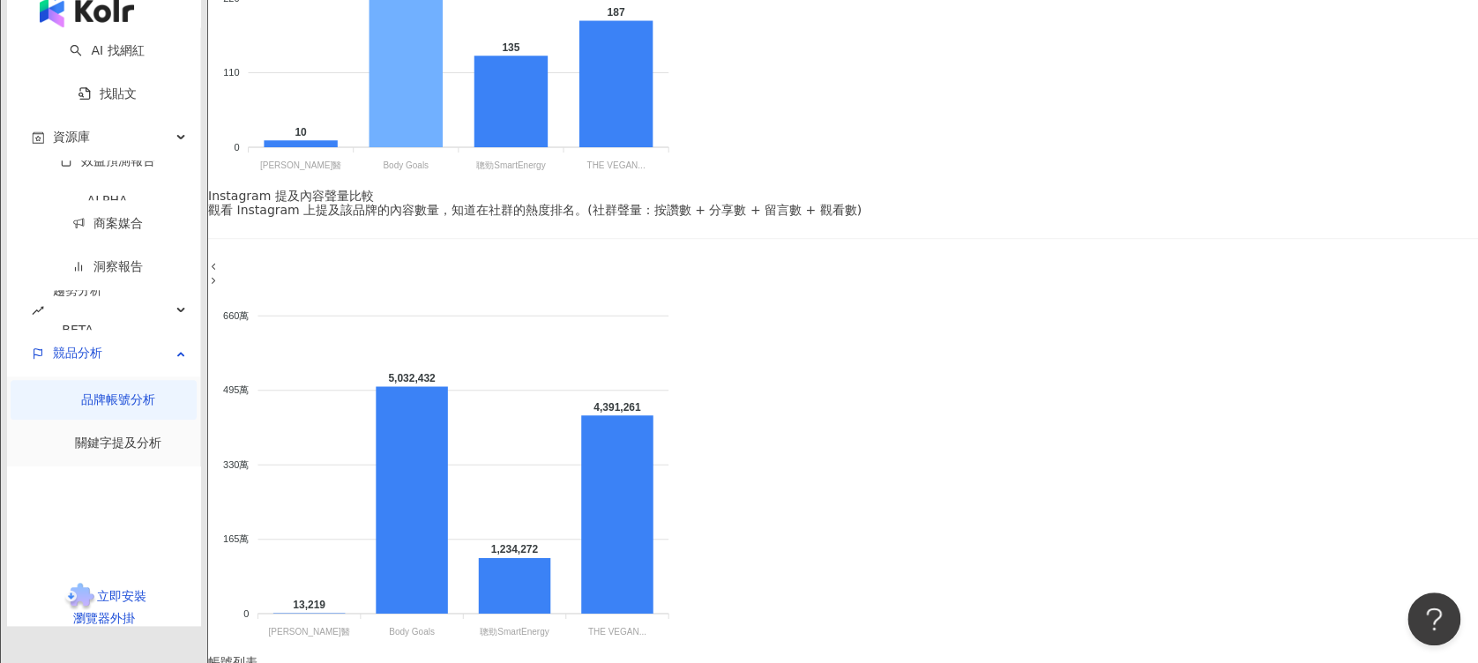
scroll to position [823, 0]
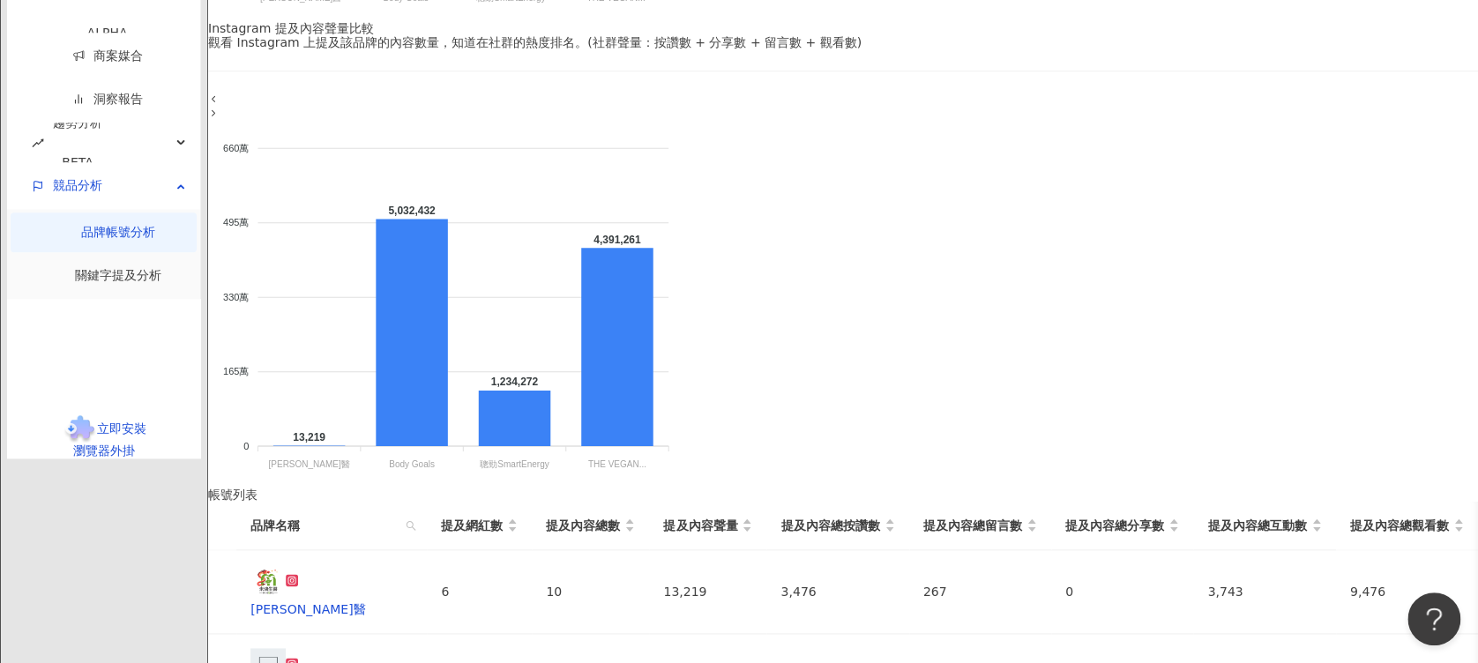
drag, startPoint x: 600, startPoint y: 388, endPoint x: 572, endPoint y: 382, distance: 28.0
drag, startPoint x: 572, startPoint y: 382, endPoint x: 635, endPoint y: 383, distance: 62.6
drag, startPoint x: 588, startPoint y: 327, endPoint x: 570, endPoint y: 326, distance: 17.7
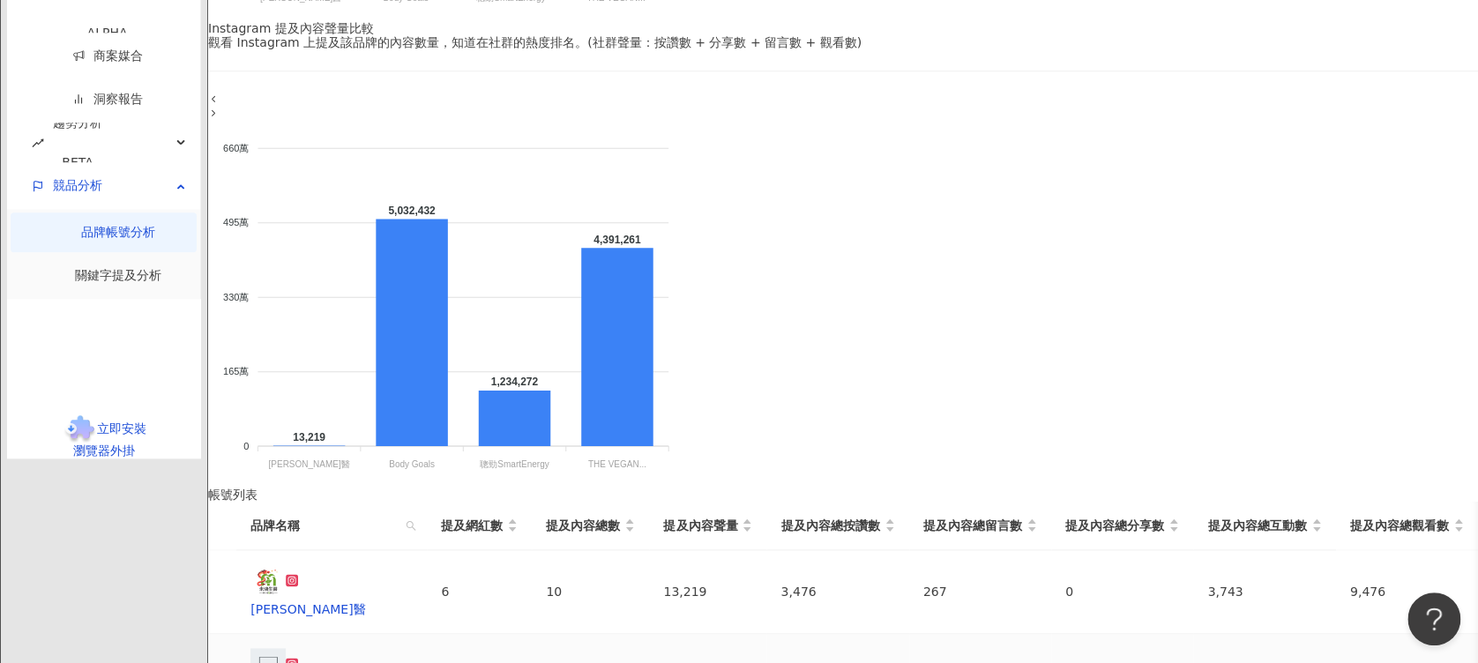
click at [532, 496] on td "163" at bounding box center [479, 676] width 105 height 84
drag, startPoint x: 570, startPoint y: 326, endPoint x: 621, endPoint y: 327, distance: 50.3
click at [518, 496] on div "163" at bounding box center [479, 675] width 77 height 19
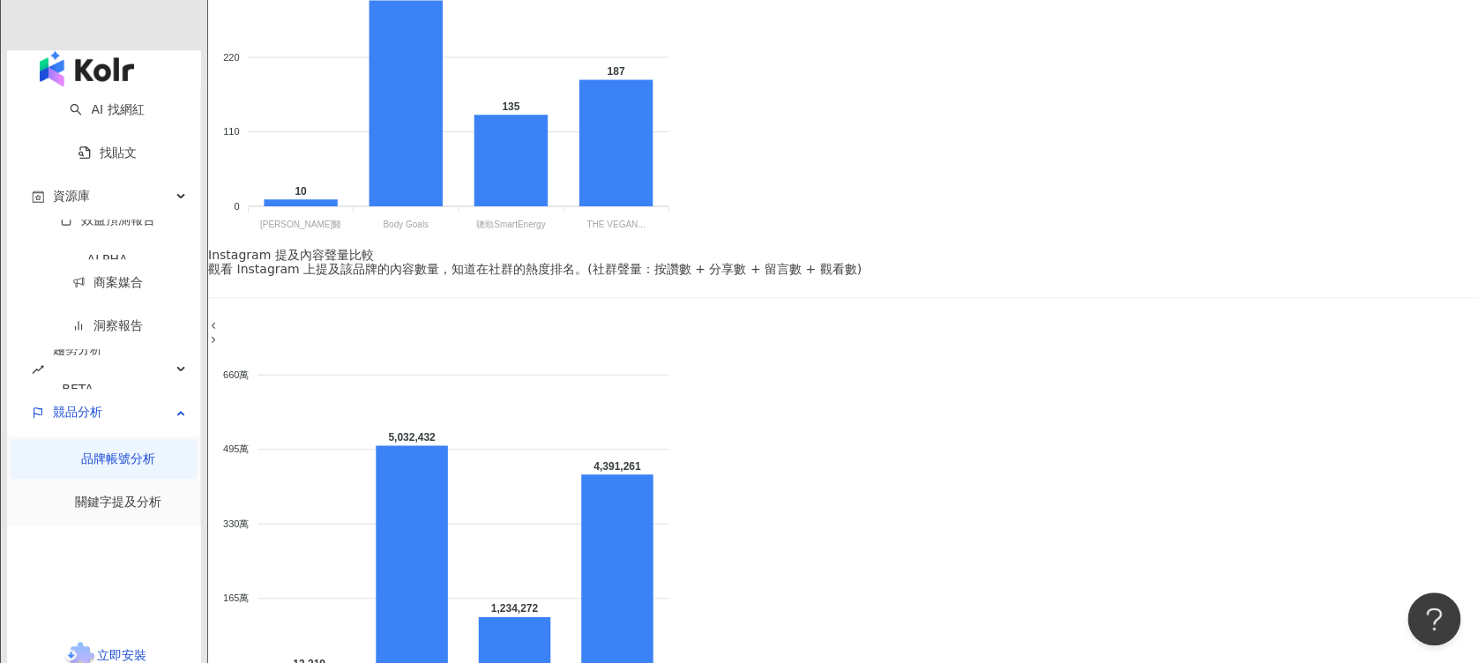
scroll to position [587, 0]
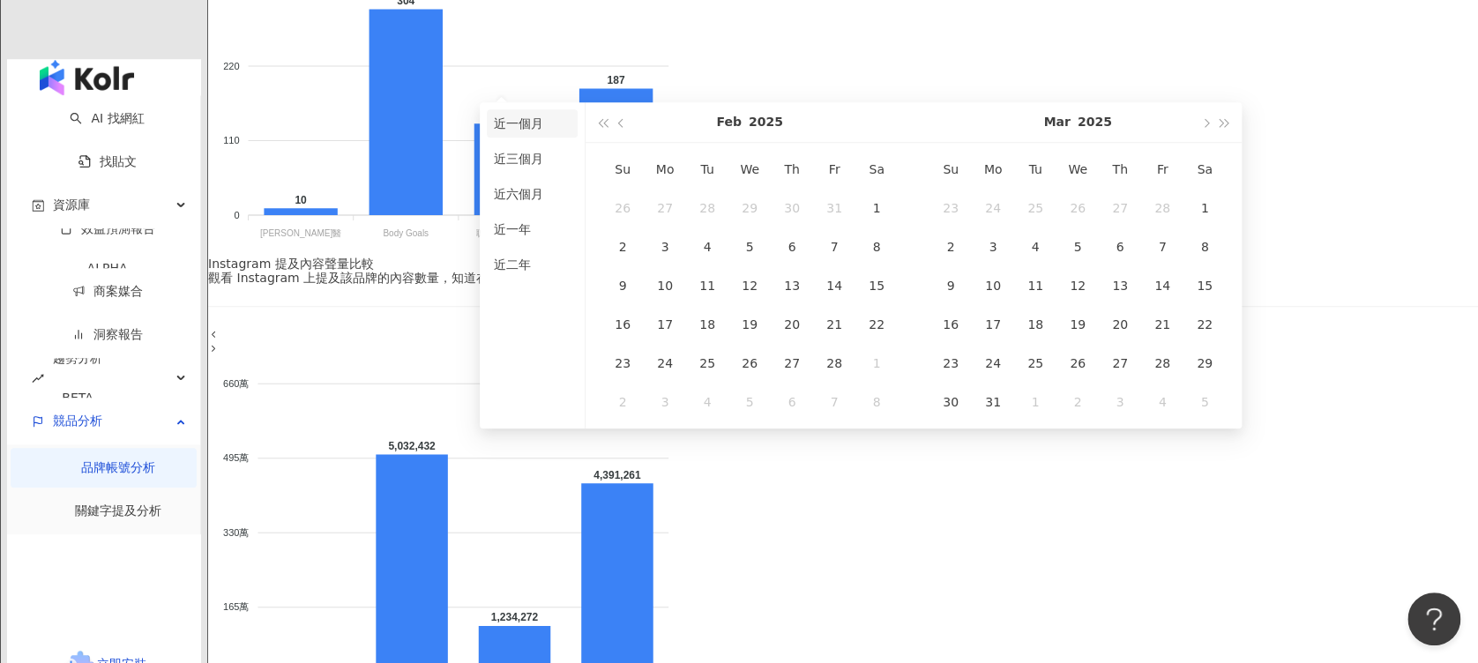
click at [548, 127] on li "近一個月" at bounding box center [532, 123] width 91 height 28
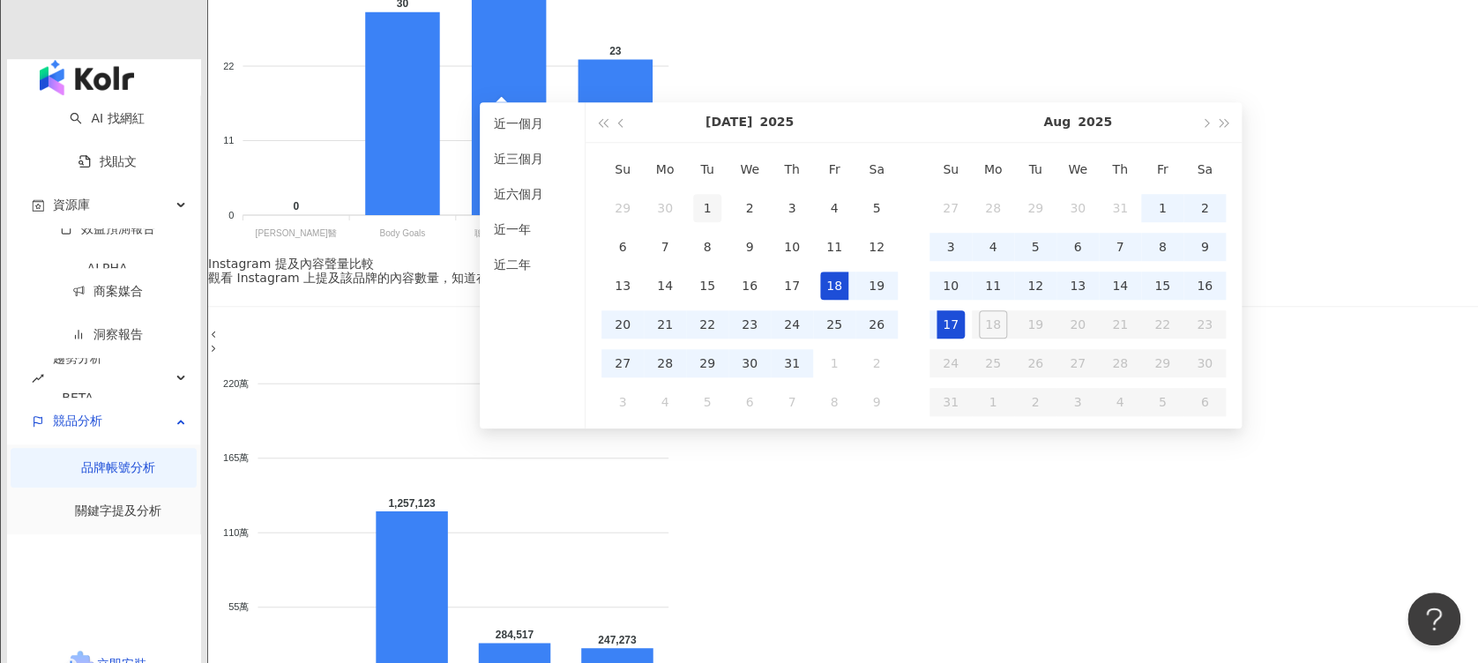
type input "**********"
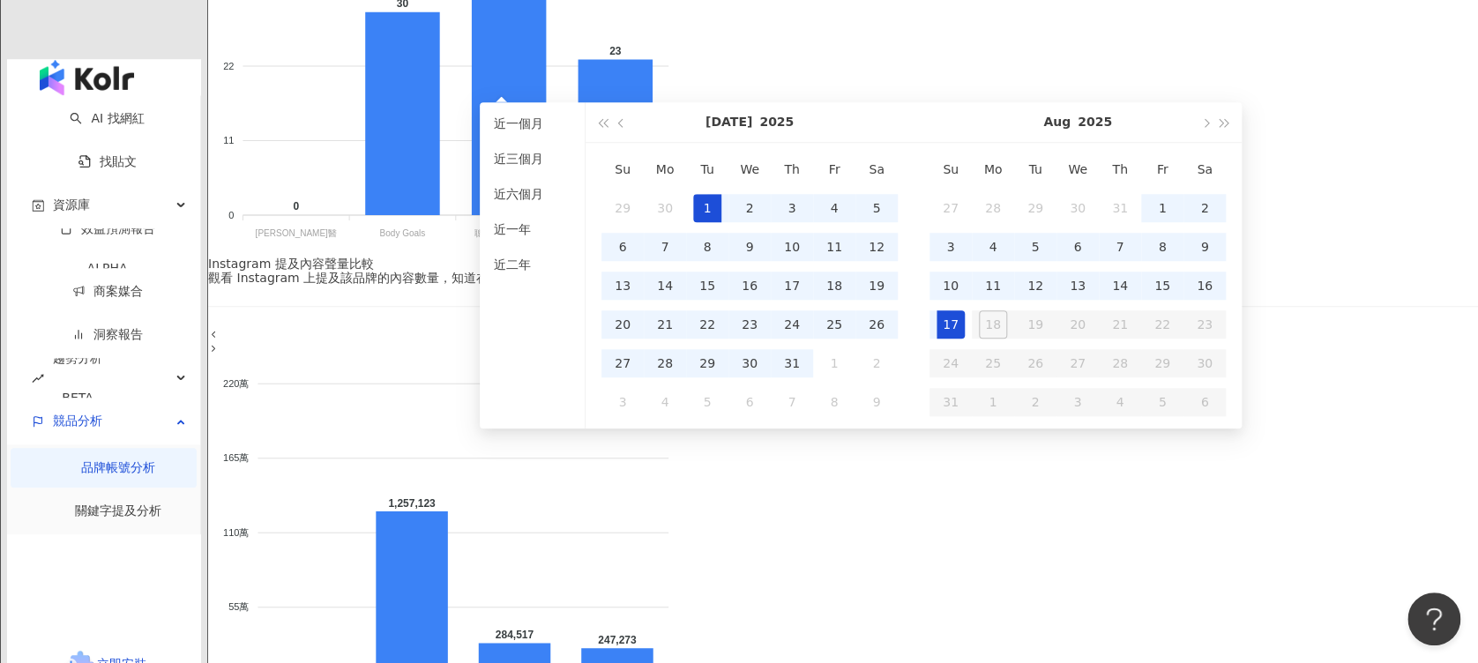
click at [705, 198] on div "1" at bounding box center [707, 208] width 28 height 28
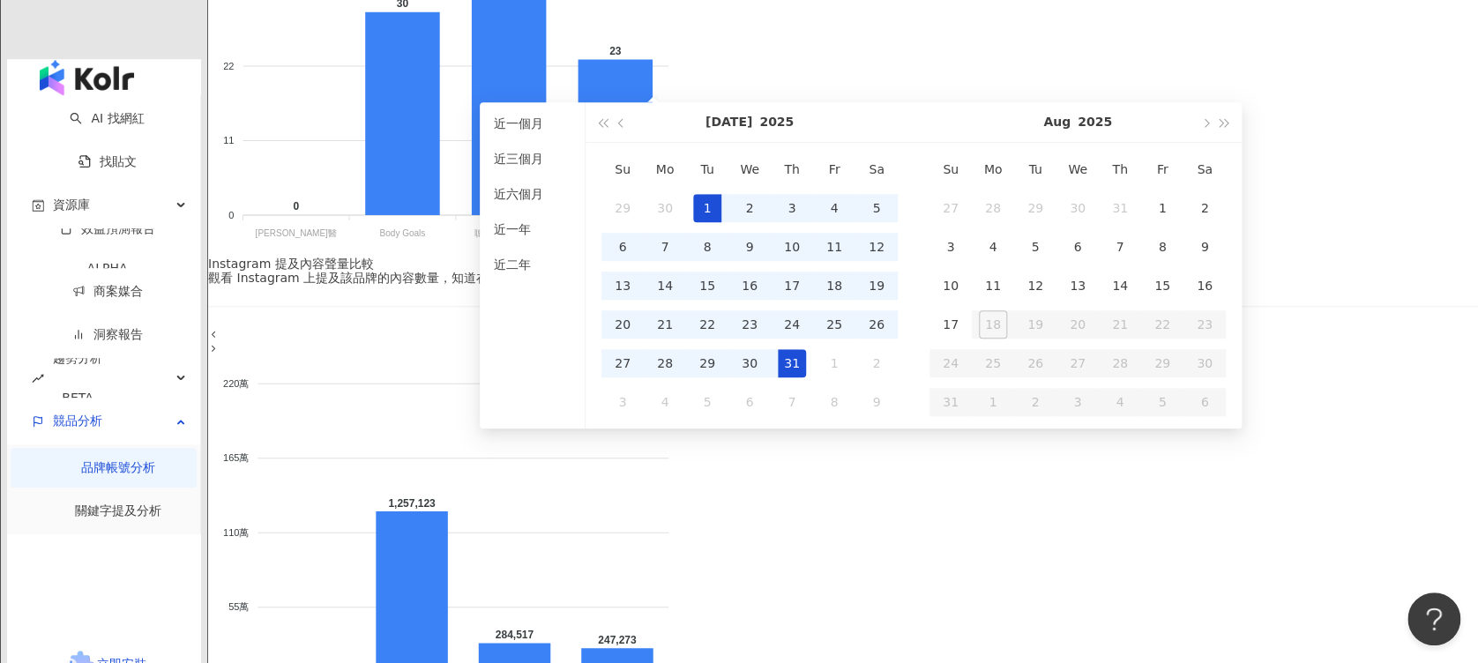
click at [797, 360] on div "31" at bounding box center [792, 363] width 28 height 28
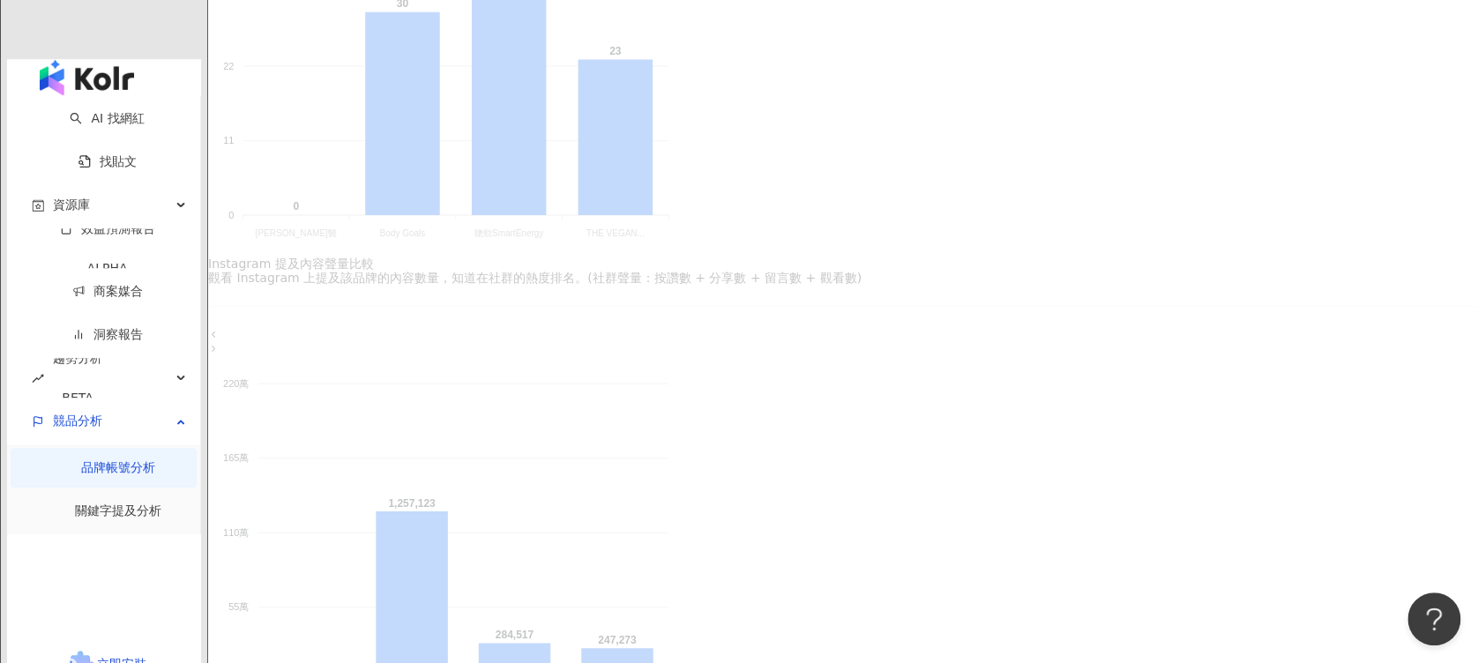
type input "**********"
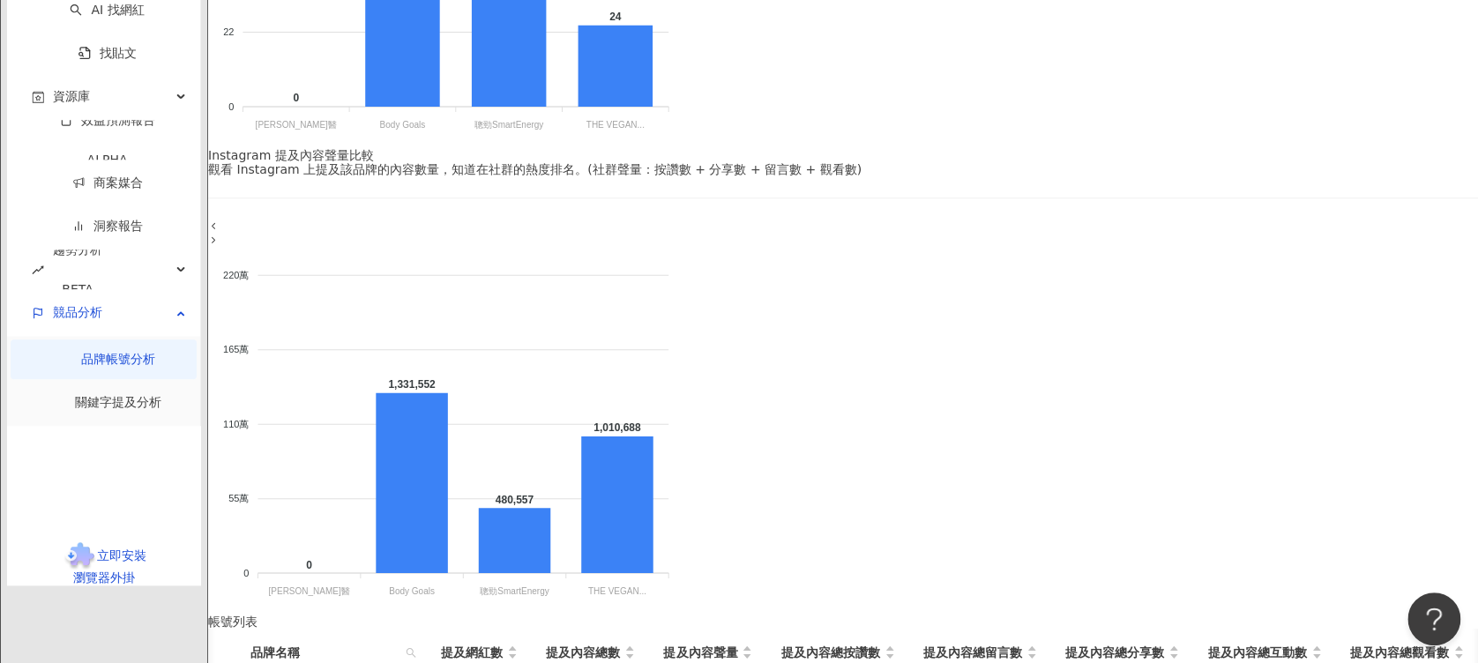
scroll to position [823, 0]
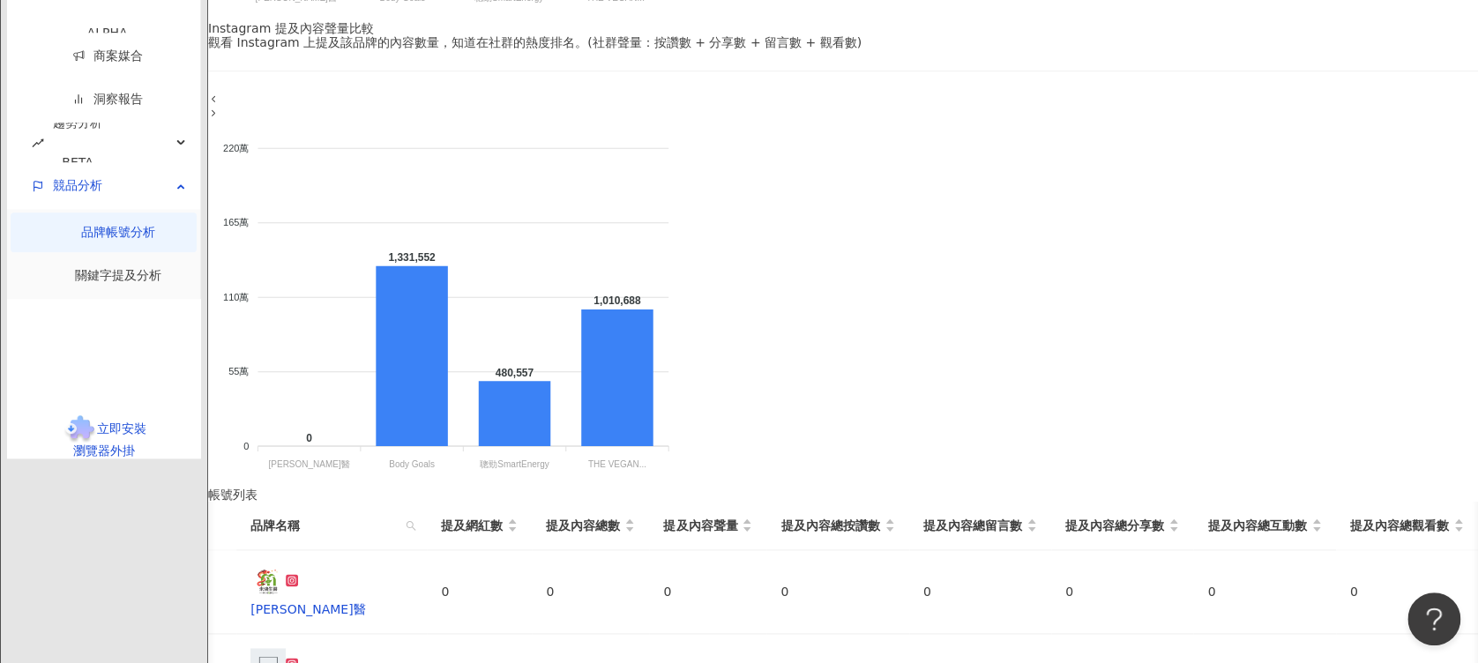
drag, startPoint x: 586, startPoint y: 381, endPoint x: 552, endPoint y: 387, distance: 34.9
drag, startPoint x: 552, startPoint y: 387, endPoint x: 640, endPoint y: 395, distance: 88.5
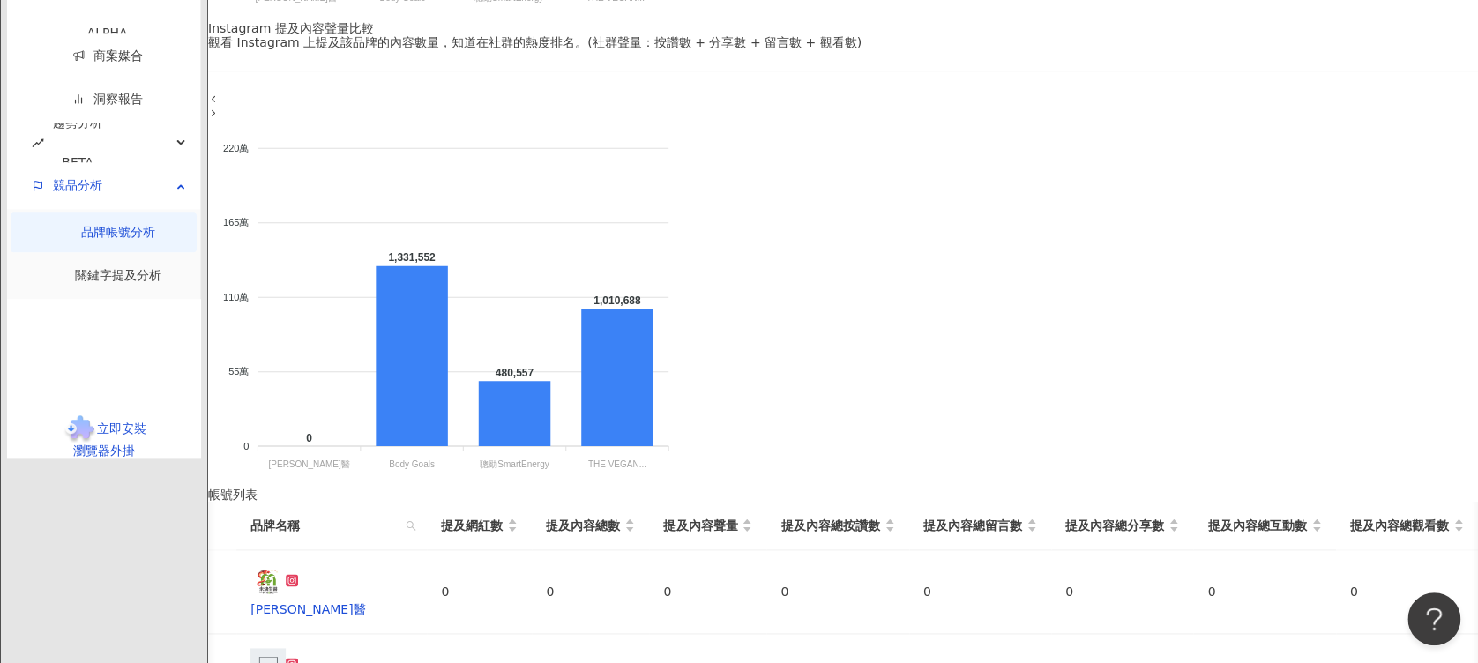
scroll to position [0, 40]
drag, startPoint x: 754, startPoint y: 320, endPoint x: 829, endPoint y: 318, distance: 75.0
click at [766, 496] on td "1,331,552" at bounding box center [707, 676] width 117 height 84
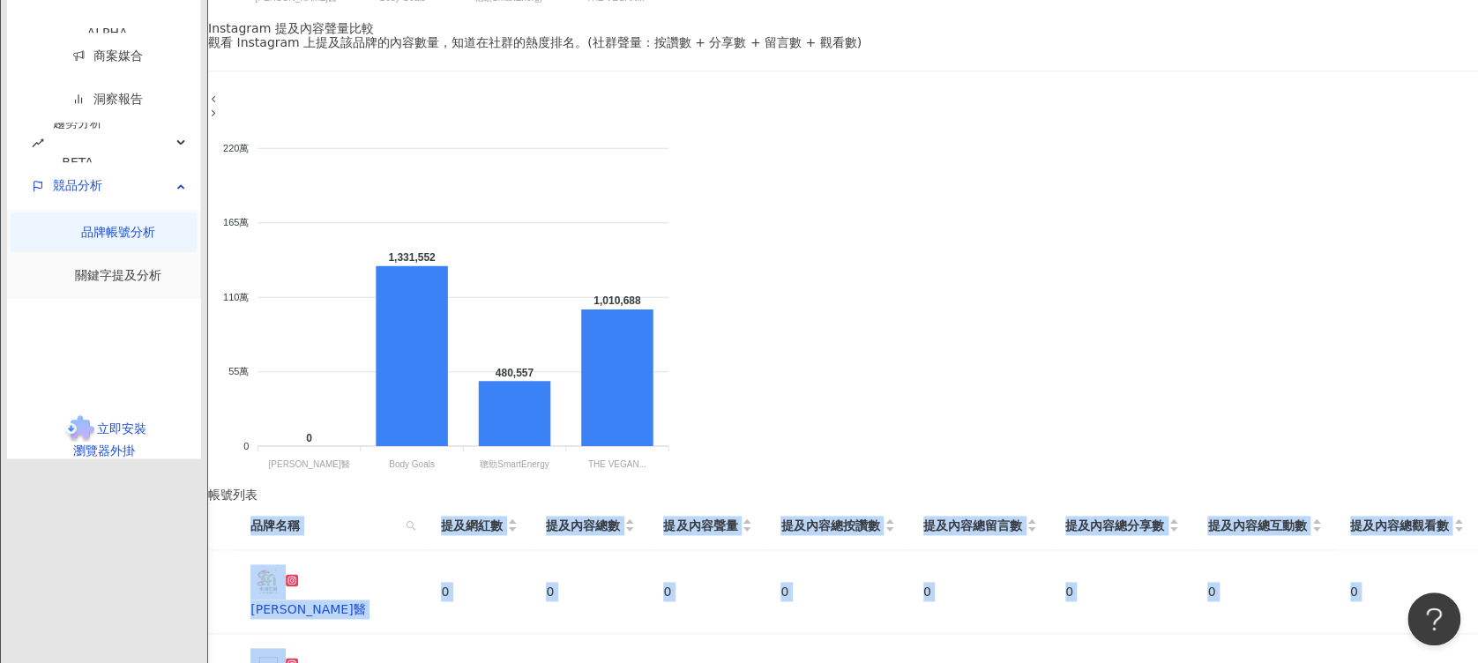
drag, startPoint x: 564, startPoint y: 165, endPoint x: 570, endPoint y: 368, distance: 202.9
drag, startPoint x: 570, startPoint y: 368, endPoint x: 588, endPoint y: 378, distance: 20.6
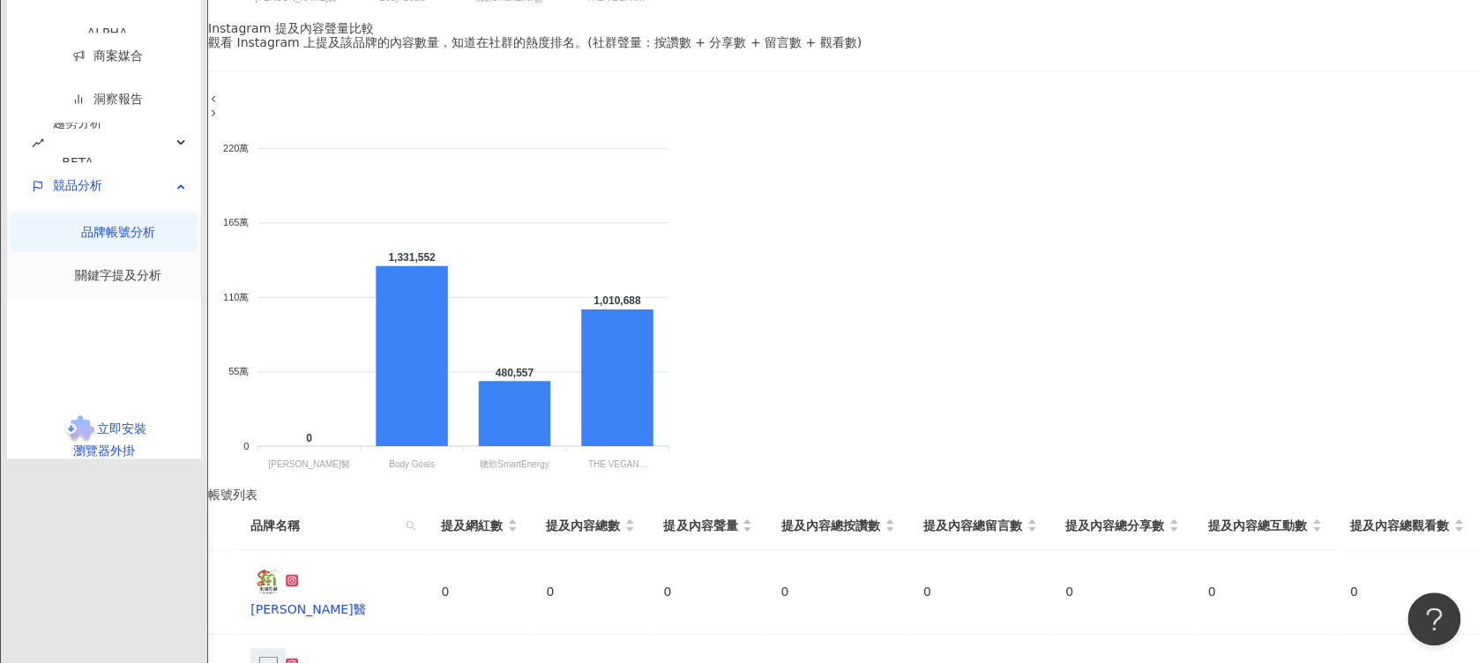
drag, startPoint x: 1174, startPoint y: 506, endPoint x: 965, endPoint y: 536, distance: 211.1
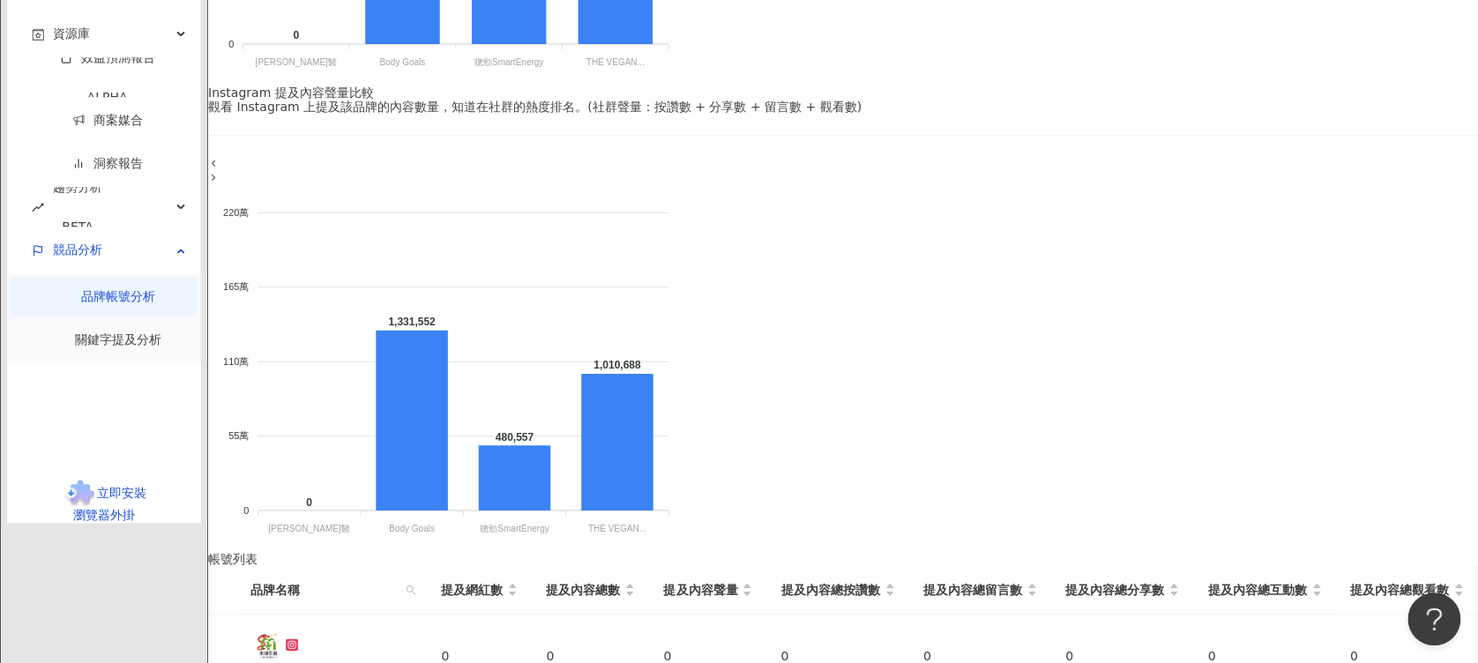
scroll to position [705, 0]
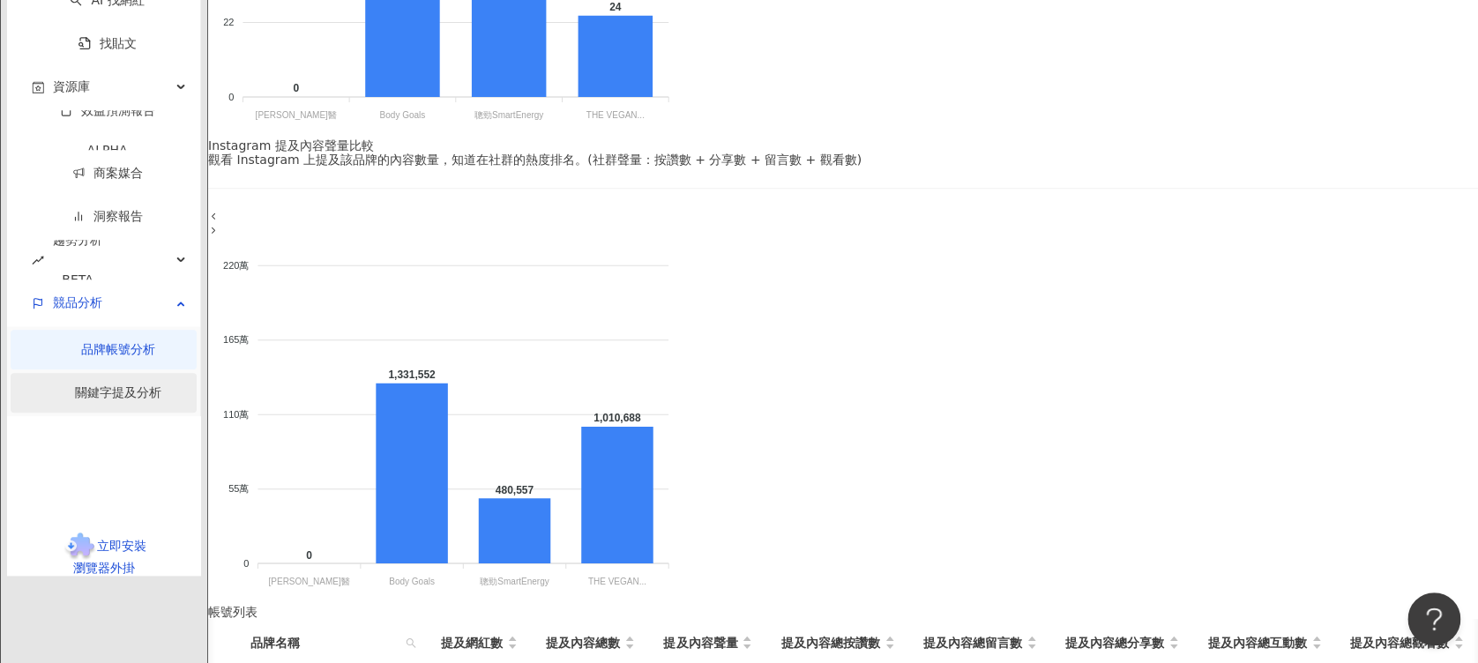
click at [75, 399] on link "關鍵字提及分析" at bounding box center [118, 392] width 86 height 14
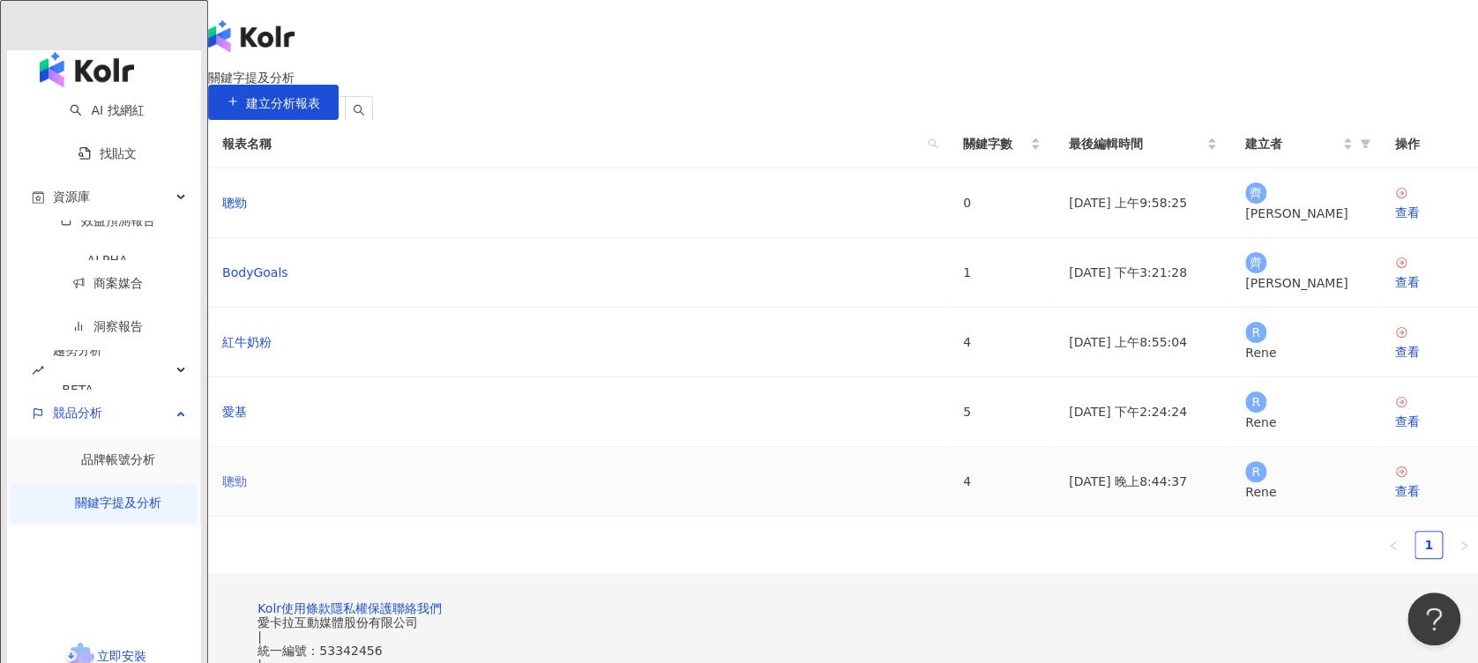
click at [247, 491] on link "聰勁" at bounding box center [234, 481] width 25 height 19
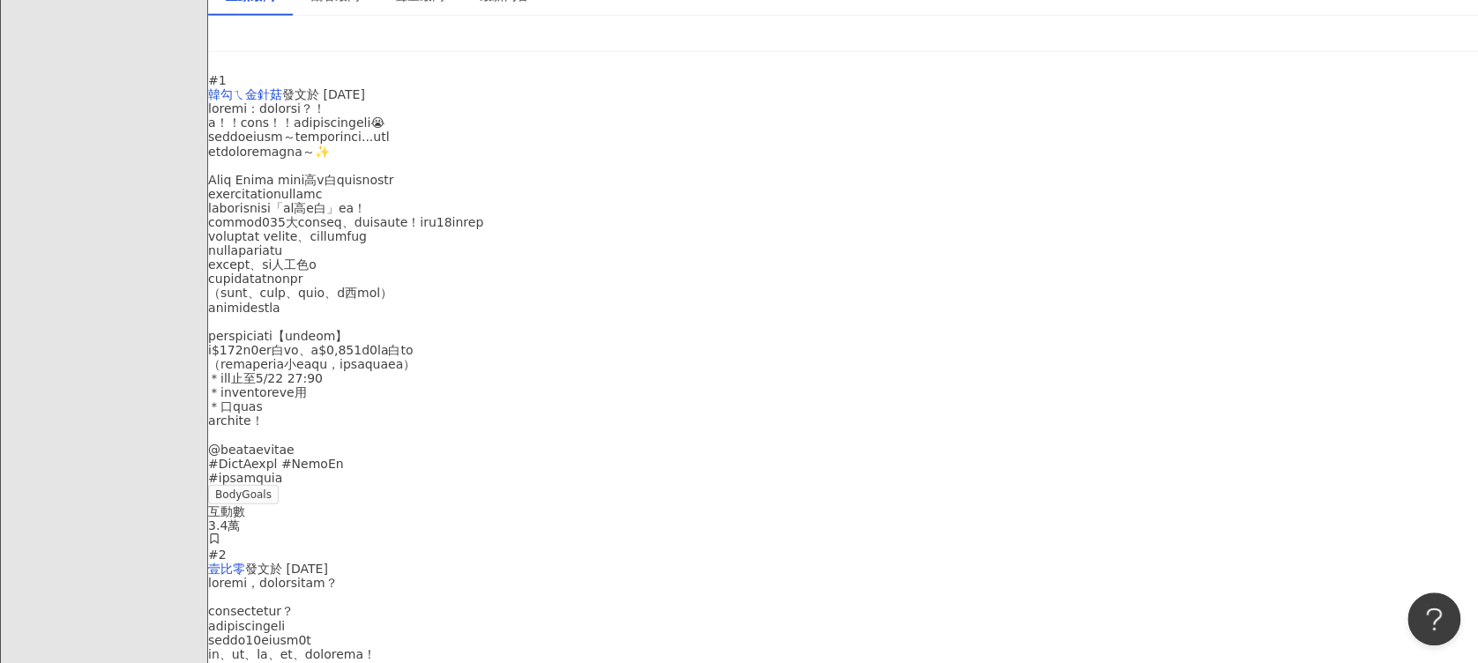
scroll to position [2351, 0]
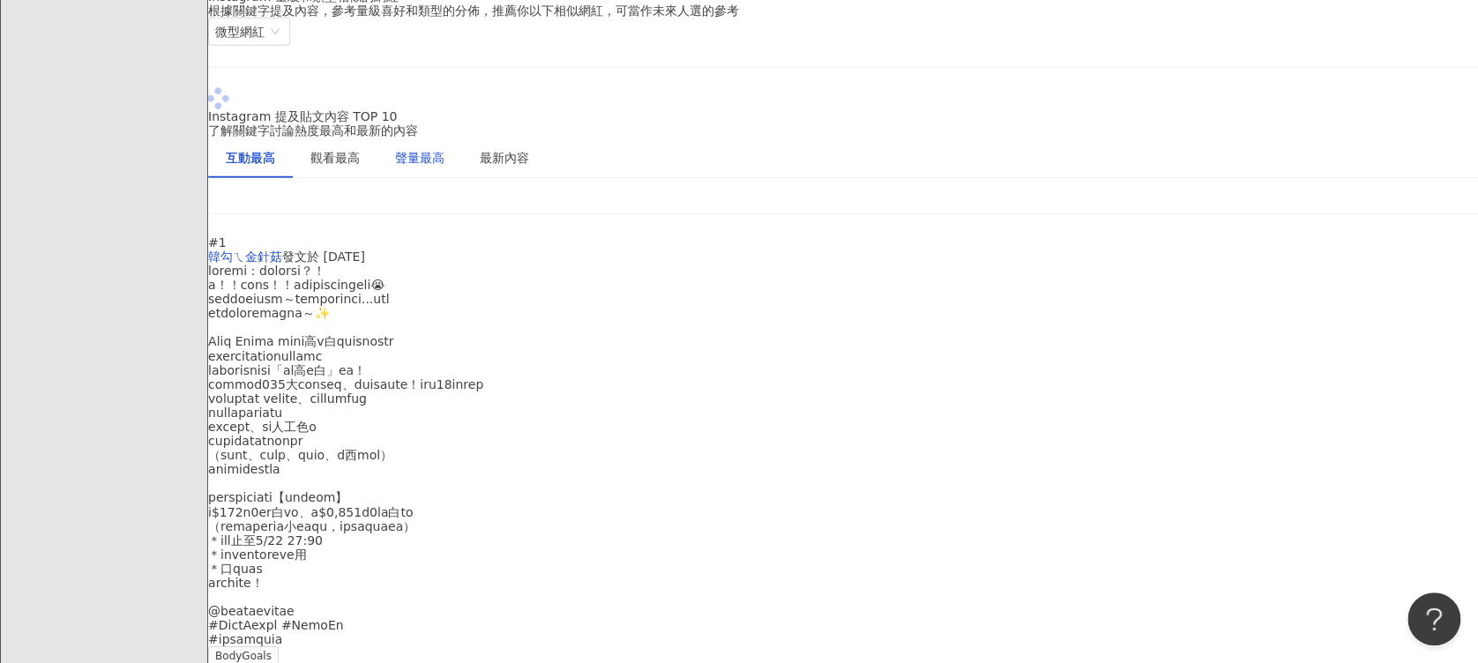
click at [444, 168] on div "聲量最高" at bounding box center [419, 157] width 49 height 19
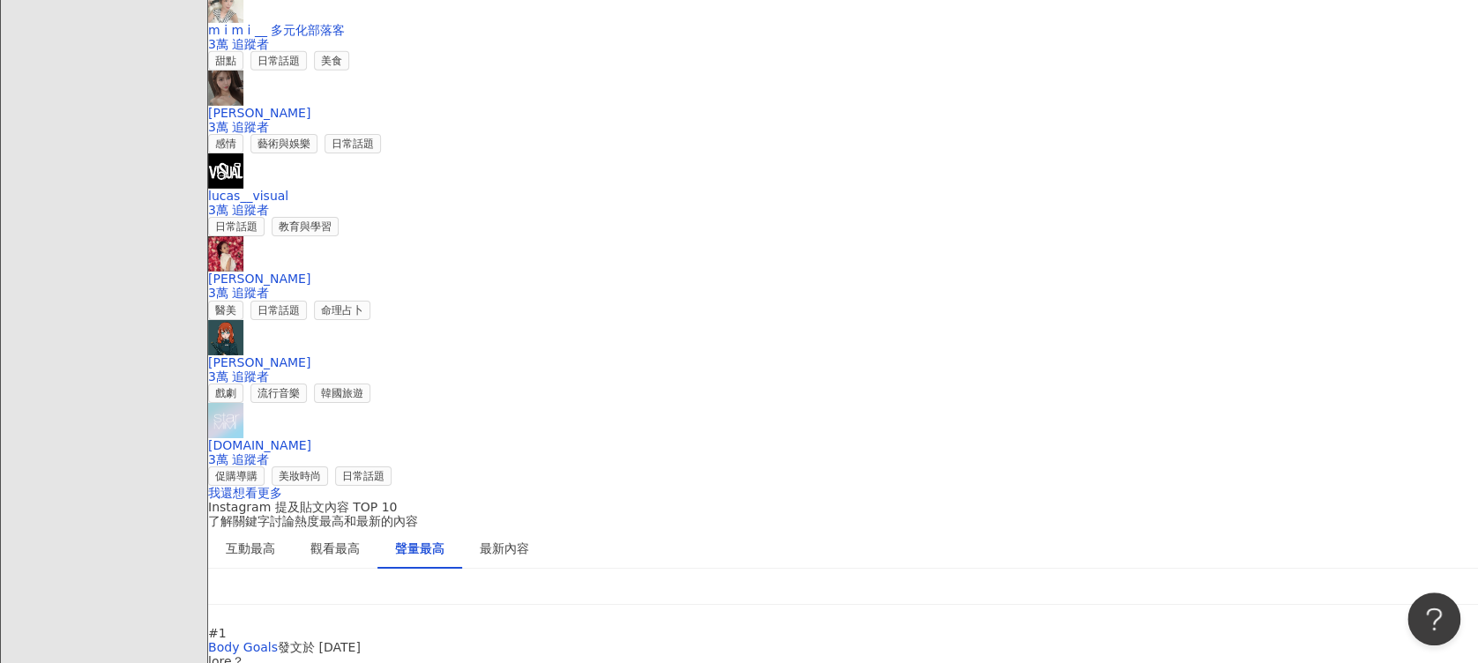
scroll to position [2703, 0]
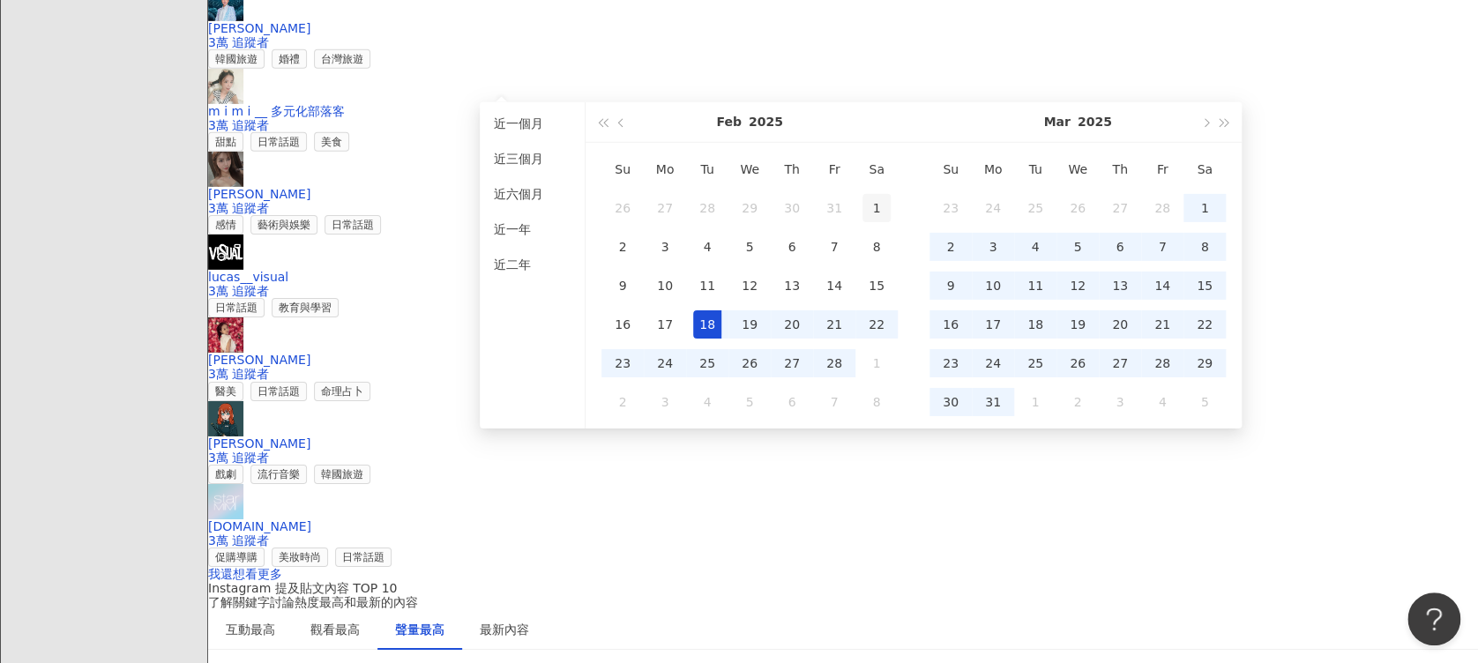
type input "**********"
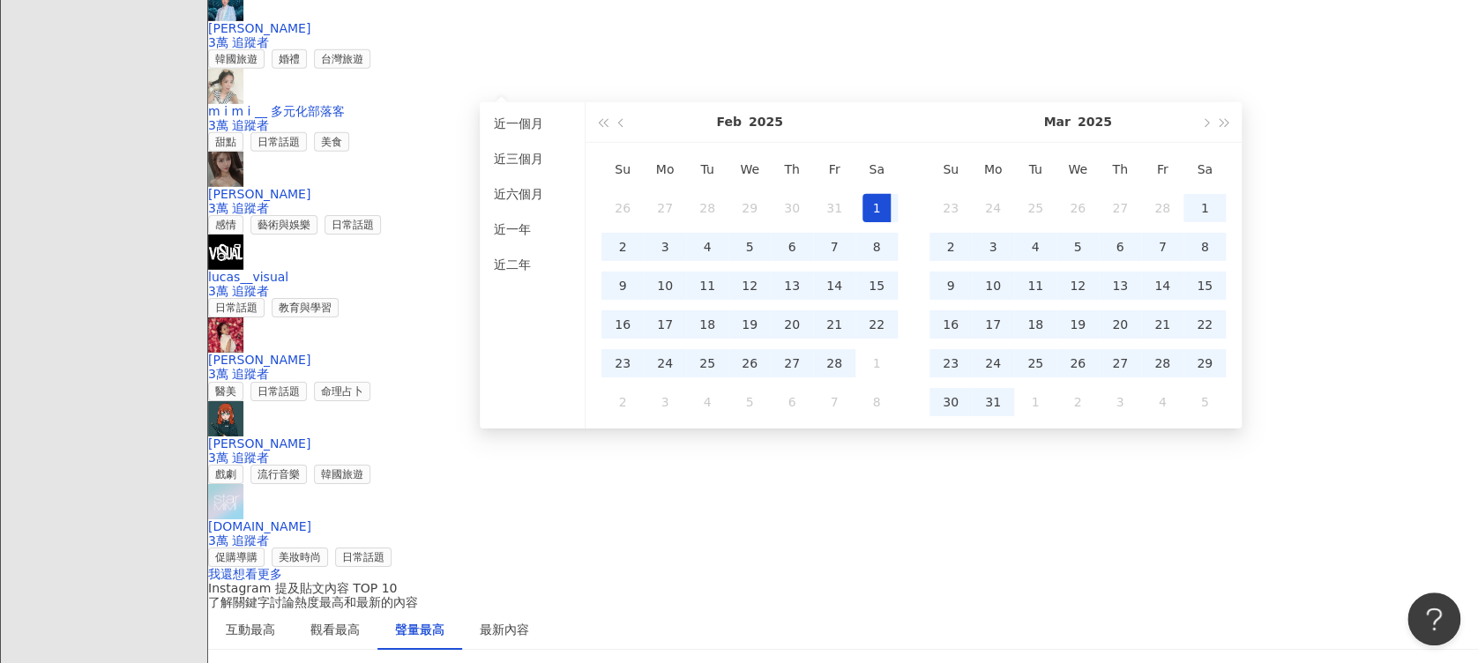
click at [886, 190] on td "1" at bounding box center [876, 208] width 42 height 39
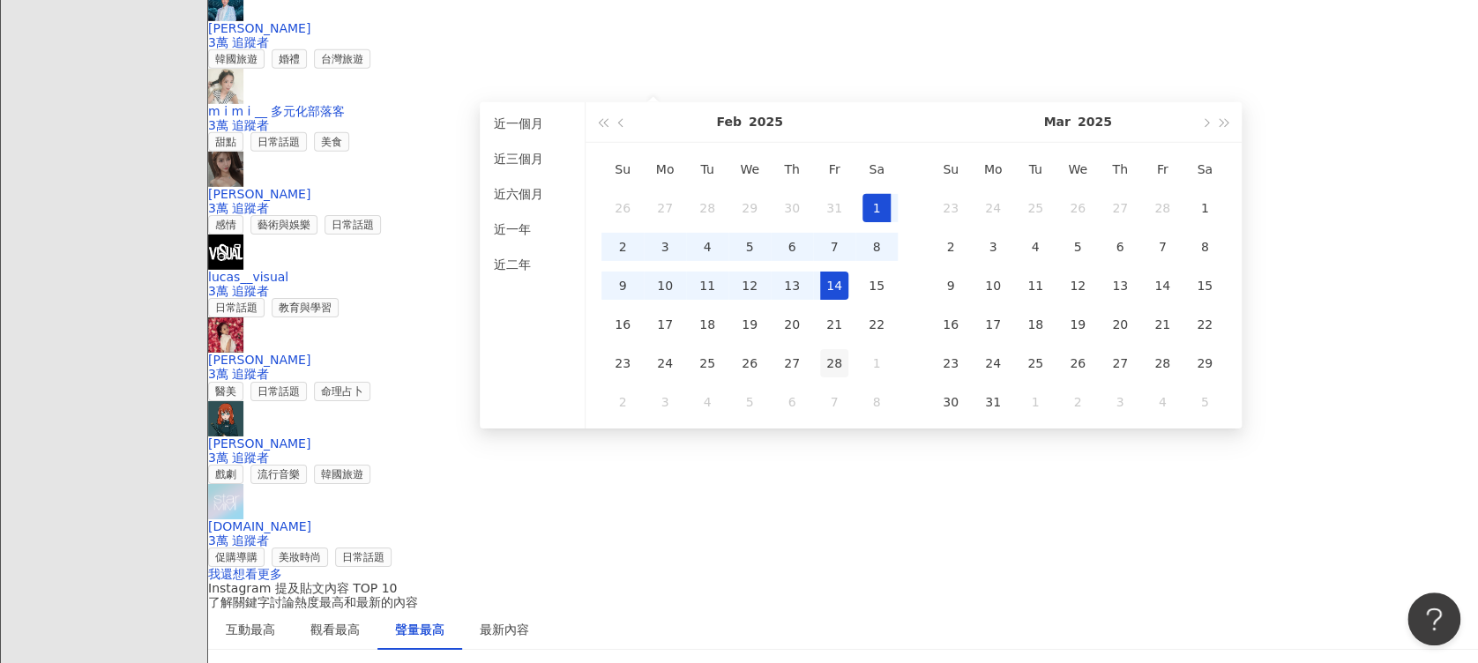
type input "**********"
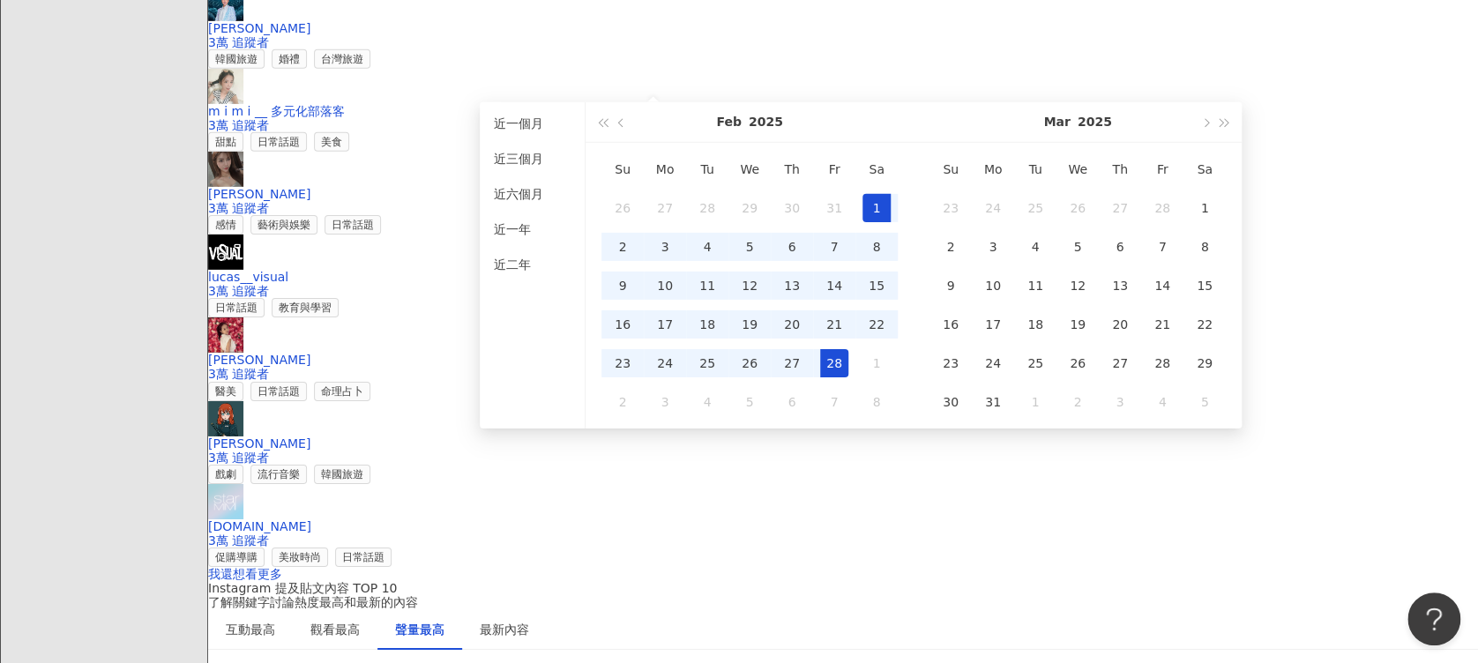
click at [814, 369] on td "28" at bounding box center [834, 363] width 42 height 39
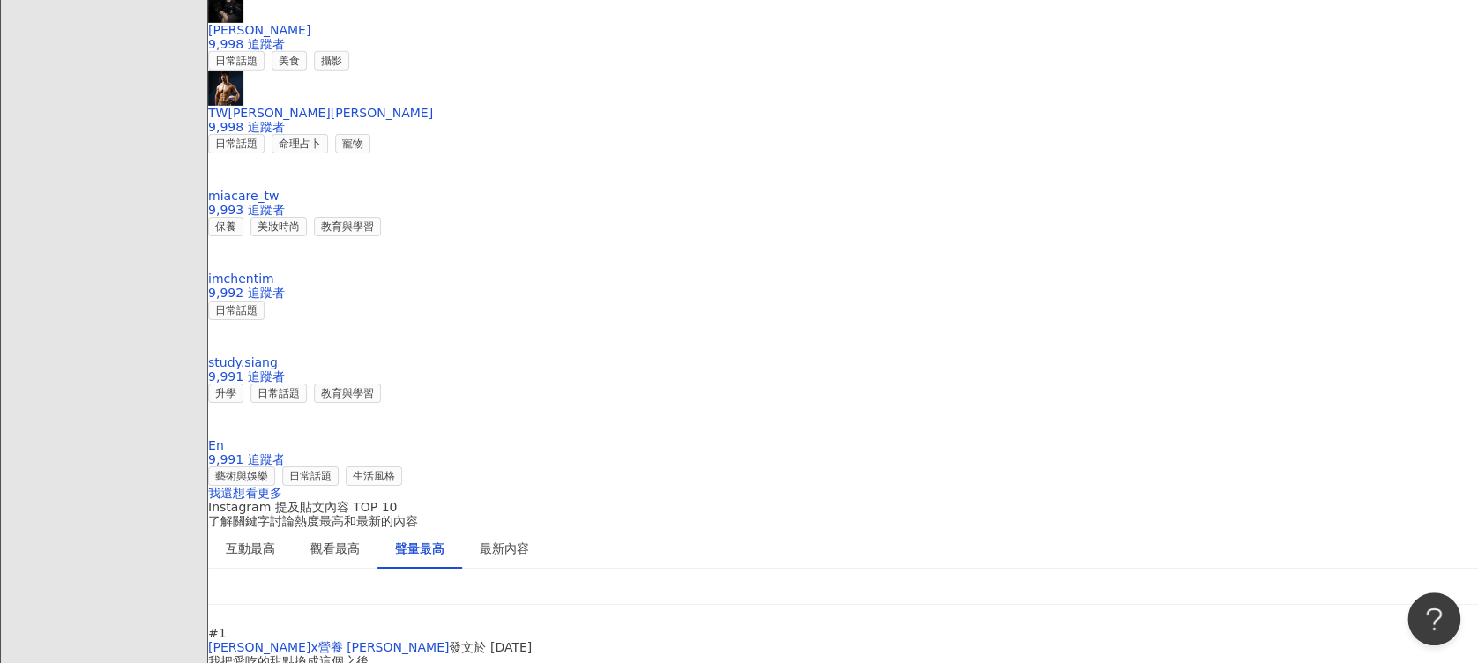
scroll to position [2821, 0]
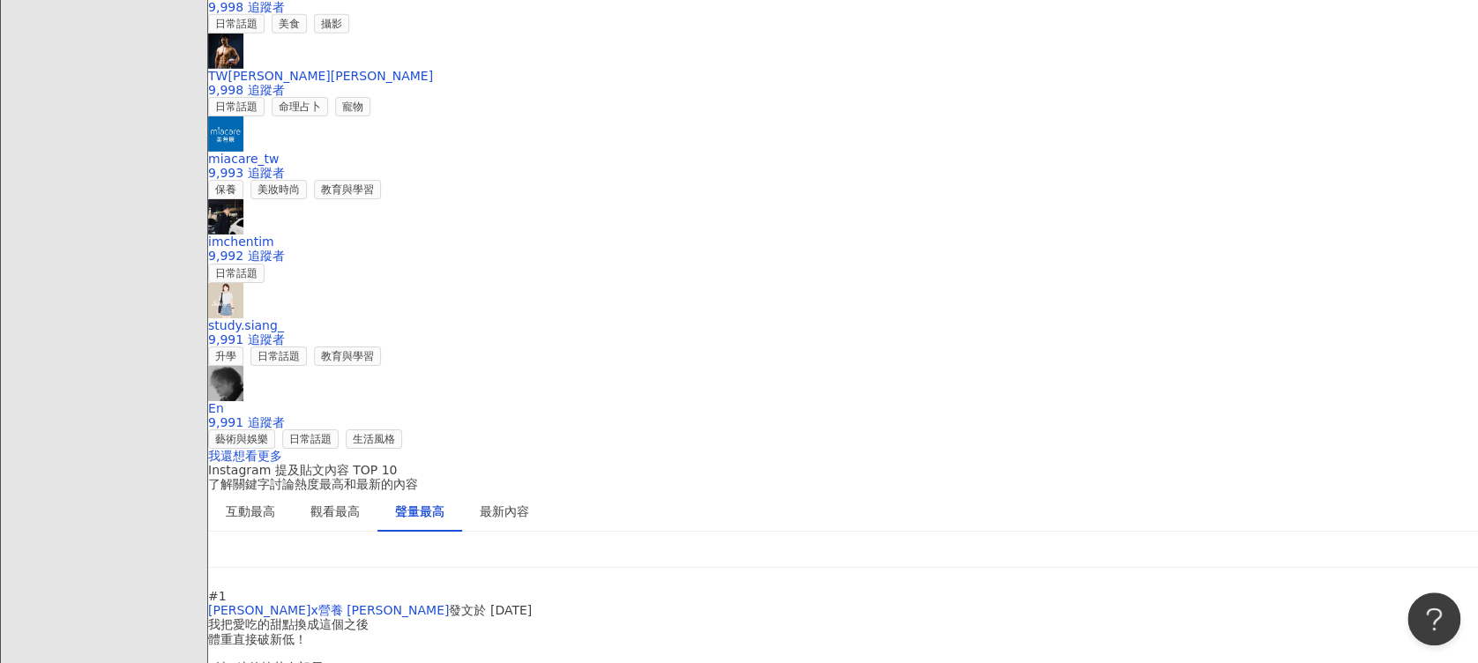
drag, startPoint x: 1260, startPoint y: 302, endPoint x: 1234, endPoint y: 303, distance: 25.6
drag, startPoint x: 1234, startPoint y: 303, endPoint x: 1463, endPoint y: 314, distance: 228.6
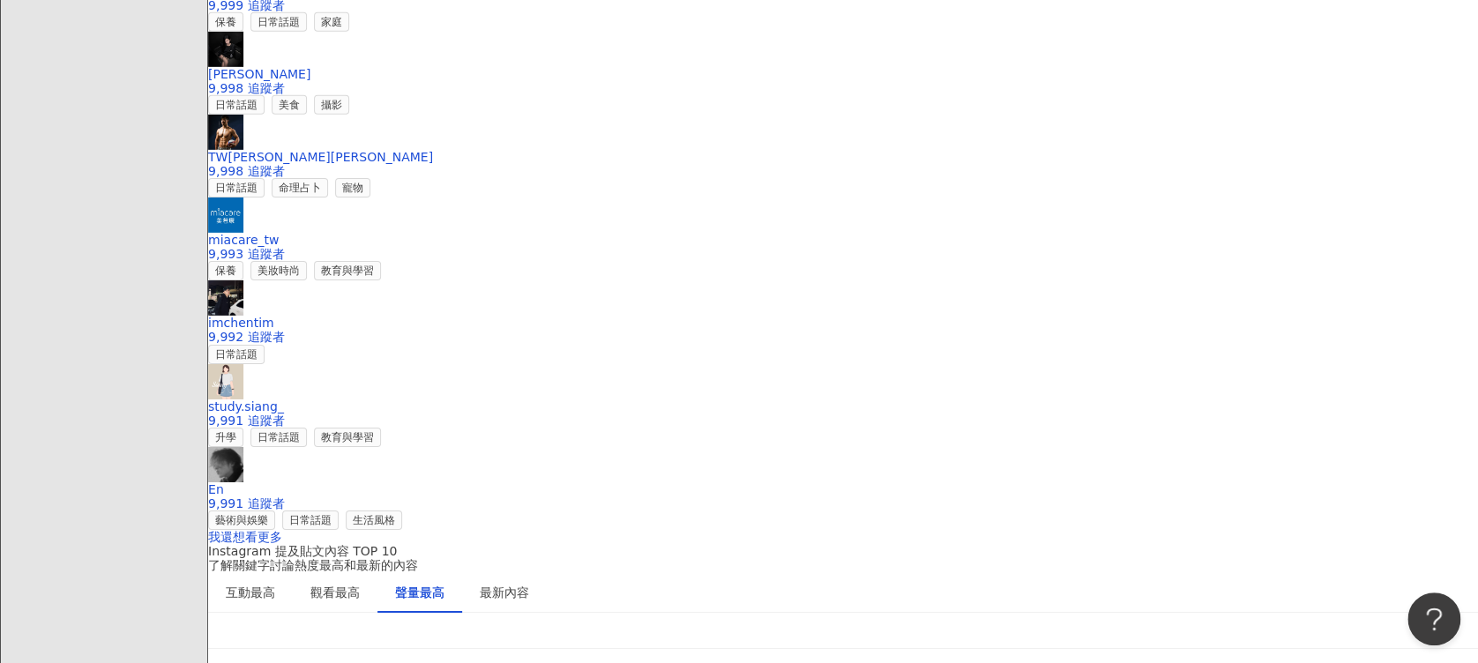
scroll to position [2703, 0]
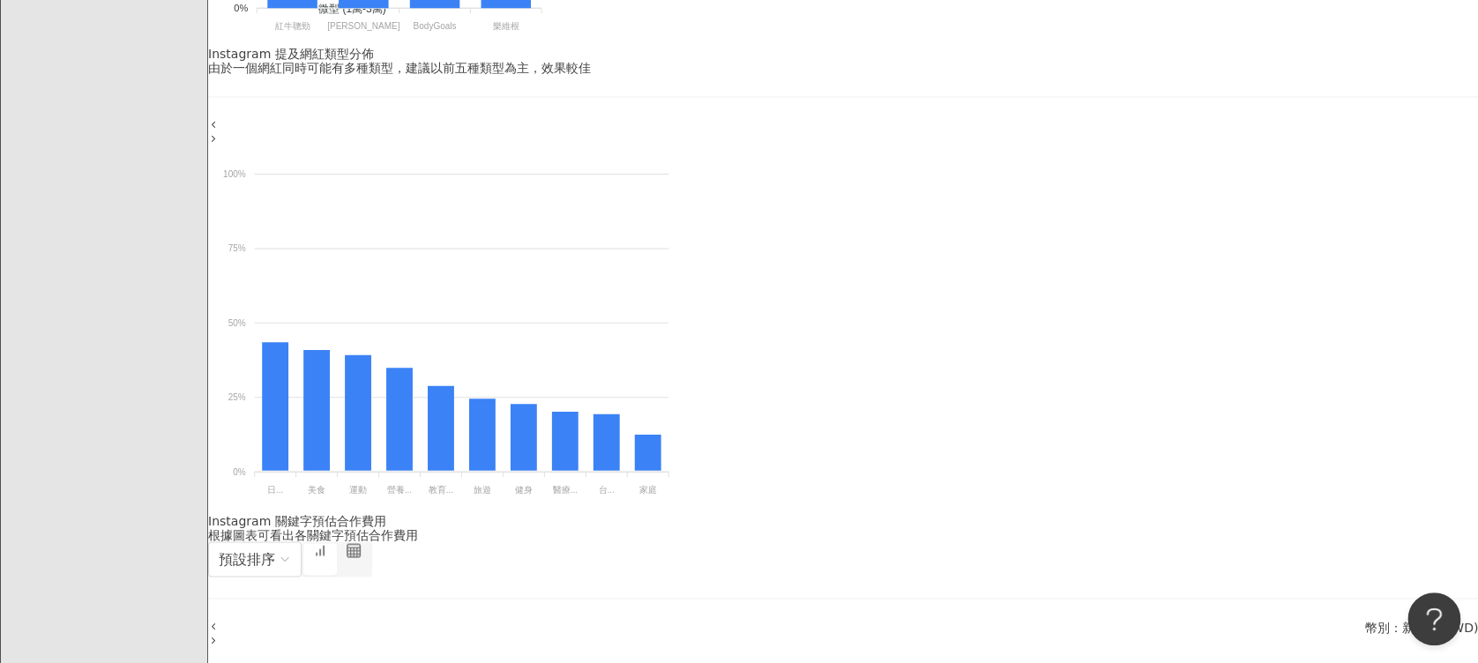
scroll to position [1175, 0]
